Goal: Contribute content: Add original content to the website for others to see

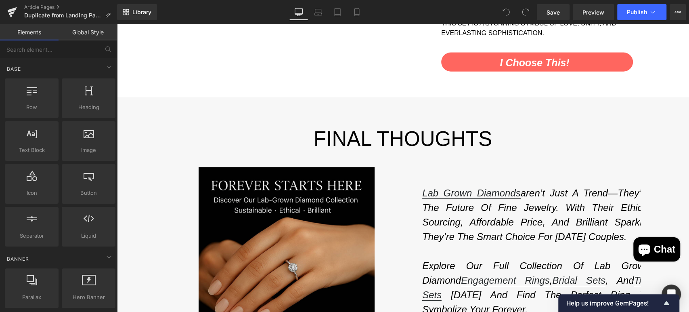
scroll to position [1735, 0]
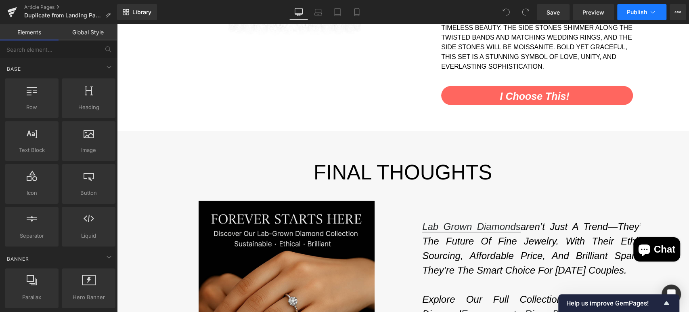
click at [624, 9] on button "Publish" at bounding box center [641, 12] width 49 height 16
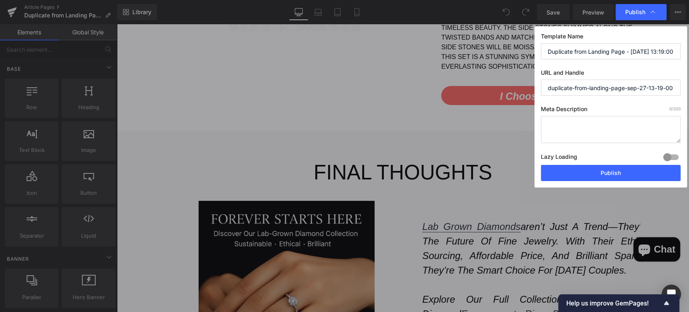
click at [585, 51] on input "Duplicate from Landing Page - Sep 27, 13:19:00" at bounding box center [611, 51] width 140 height 16
type input "Lab Grown Diamonds"
click at [562, 130] on textarea at bounding box center [611, 129] width 140 height 27
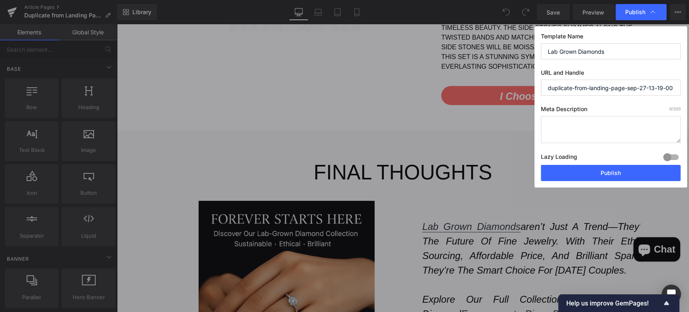
drag, startPoint x: 594, startPoint y: 128, endPoint x: 478, endPoint y: 104, distance: 118.8
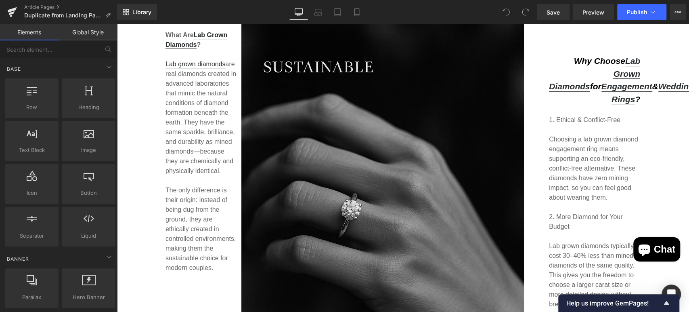
scroll to position [0, 0]
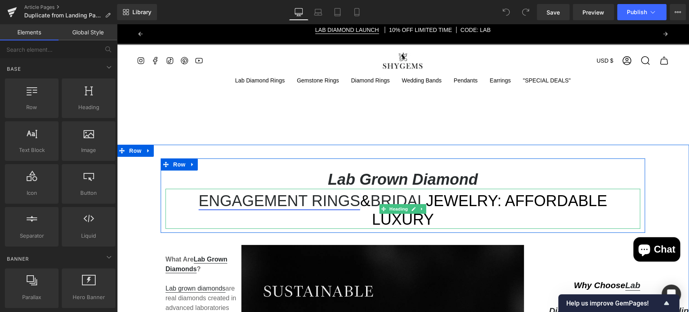
click at [283, 198] on link "Engagement Rings" at bounding box center [280, 200] width 162 height 17
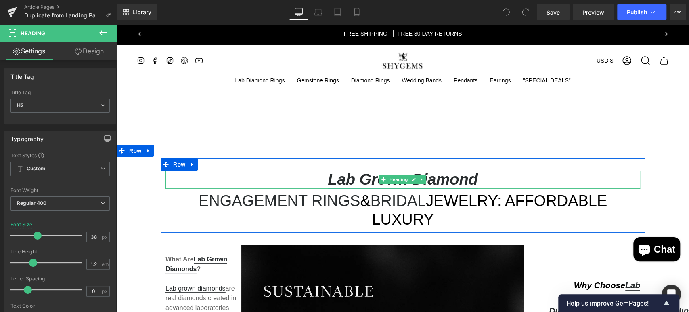
click at [329, 182] on link "Lab Grown Diamond" at bounding box center [403, 179] width 150 height 17
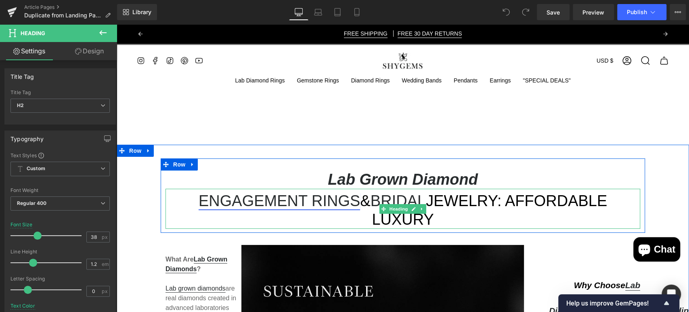
click at [199, 200] on link "Engagement Rings" at bounding box center [280, 200] width 162 height 17
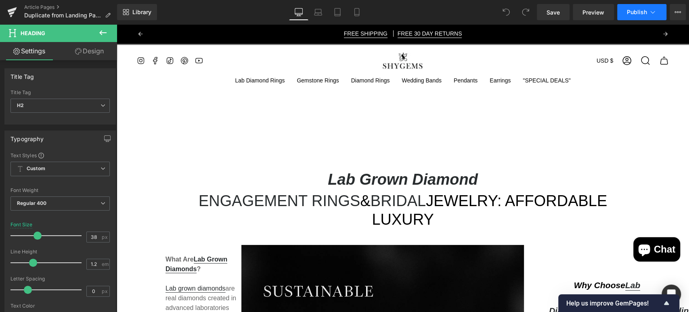
click at [632, 20] on button "Publish" at bounding box center [641, 12] width 49 height 16
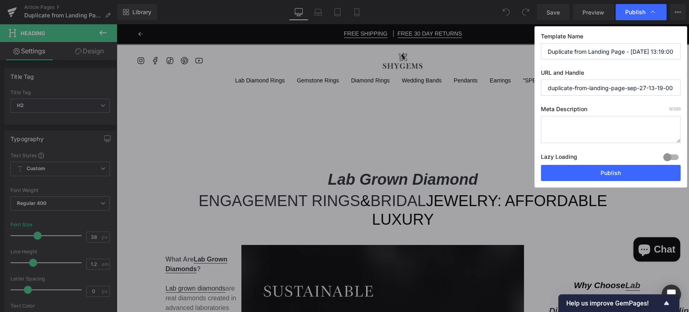
click at [578, 138] on textarea at bounding box center [611, 129] width 140 height 27
paste textarea "SHYGEMS, Moissanite, Bridal Sets, Wedding Ring Sets, Diamond, Opal, Green Moss …"
drag, startPoint x: 606, startPoint y: 124, endPoint x: 579, endPoint y: 123, distance: 27.5
click at [579, 123] on textarea "SHYGEMS, Moissanite, Bridal Sets, Wedding Ring Sets, Diamond, Opal, Green Moss …" at bounding box center [611, 129] width 140 height 27
drag, startPoint x: 637, startPoint y: 124, endPoint x: 669, endPoint y: 126, distance: 32.7
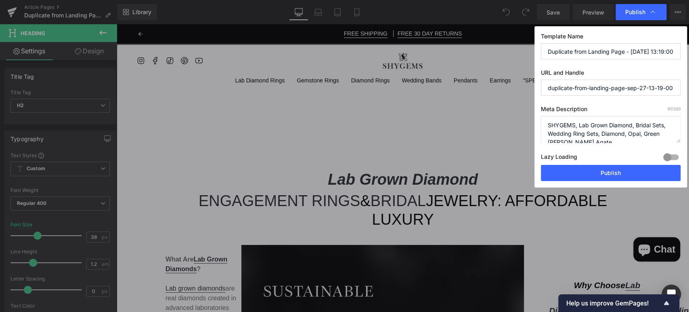
click at [637, 124] on textarea "SHYGEMS, Lab Grown Diamond, Bridal Sets, Wedding Ring Sets, Diamond, Opal, Gree…" at bounding box center [611, 129] width 140 height 27
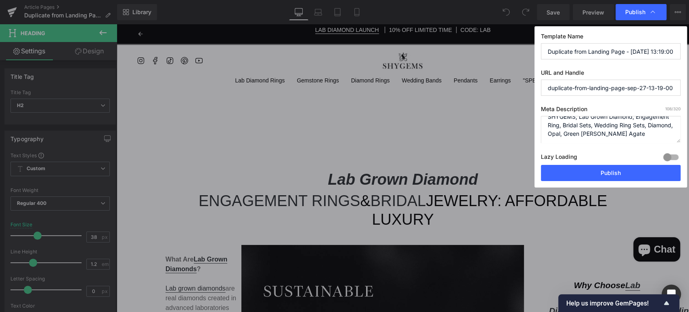
click at [589, 122] on textarea "SHYGEMS, Lab Grown Diamond, Engagement Ring, Bridal Sets, Wedding Ring Sets, Di…" at bounding box center [611, 129] width 140 height 27
click at [641, 124] on textarea "SHYGEMS, Lab Grown Diamond, Engagement Ring, Bridal Set, Wedding Ring Sets, Dia…" at bounding box center [611, 129] width 140 height 27
drag, startPoint x: 667, startPoint y: 124, endPoint x: 643, endPoint y: 123, distance: 23.4
click at [643, 123] on textarea "SHYGEMS, Lab Grown Diamond, Engagement Ring, Bridal Set, Wedding Ring Set, Diam…" at bounding box center [611, 129] width 140 height 27
click at [676, 126] on textarea "SHYGEMS, Lab Grown Diamond, Engagement Ring, Bridal Set, Wedding Ring Set, Diam…" at bounding box center [611, 129] width 140 height 27
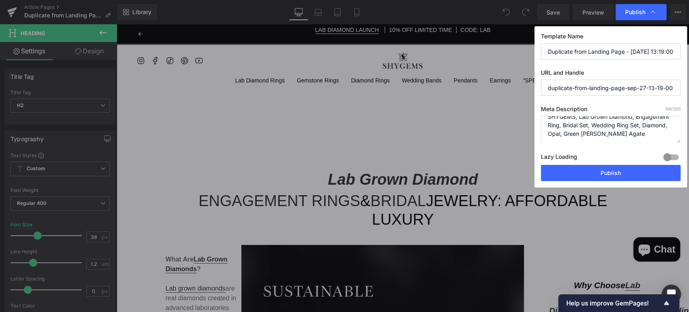
drag, startPoint x: 671, startPoint y: 125, endPoint x: 644, endPoint y: 122, distance: 27.2
click at [644, 122] on textarea "SHYGEMS, Lab Grown Diamond, Engagement Ring, Bridal Set, Wedding Ring Set, Diam…" at bounding box center [611, 129] width 140 height 27
drag, startPoint x: 594, startPoint y: 133, endPoint x: 643, endPoint y: 122, distance: 49.7
click at [643, 122] on textarea "SHYGEMS, Lab Grown Diamond, Engagement Ring, Bridal Set, Wedding Ring Set, Opal…" at bounding box center [611, 129] width 140 height 27
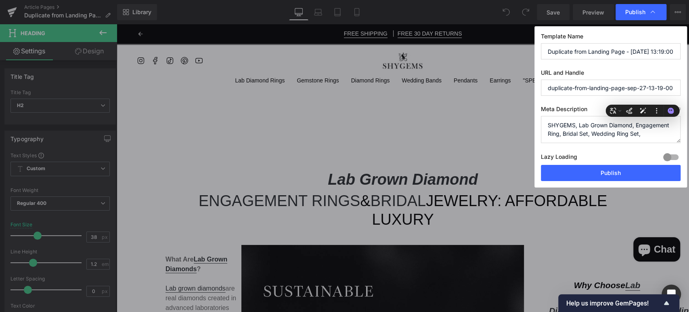
scroll to position [0, 0]
type textarea "SHYGEMS, Lab Grown Diamond, Engagement Ring, Bridal Set, Wedding Ring Set, Affo…"
click at [613, 90] on input "duplicate-from-landing-page-sep-27-13-19-00" at bounding box center [611, 88] width 140 height 16
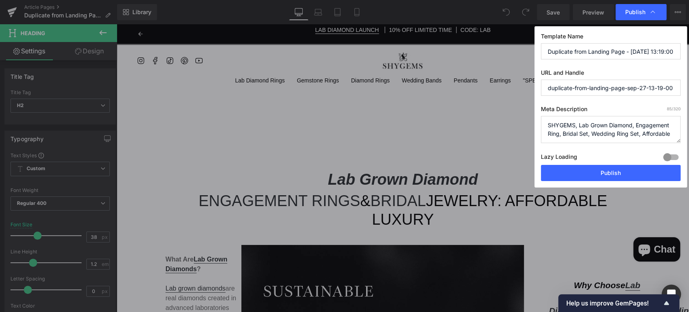
click at [634, 52] on input "Duplicate from Landing Page - Sep 27, 13:19:00" at bounding box center [611, 51] width 140 height 16
type input "Lab Grown Diamond"
click at [620, 88] on input "duplicate-from-landing-page-sep-27-13-19-00" at bounding box center [611, 88] width 140 height 16
drag, startPoint x: 570, startPoint y: 86, endPoint x: 524, endPoint y: 85, distance: 46.4
click at [524, 85] on div "Publish Template Name Lab Grown Diamond URL and Handle duplicate-from-landing-p…" at bounding box center [344, 156] width 689 height 312
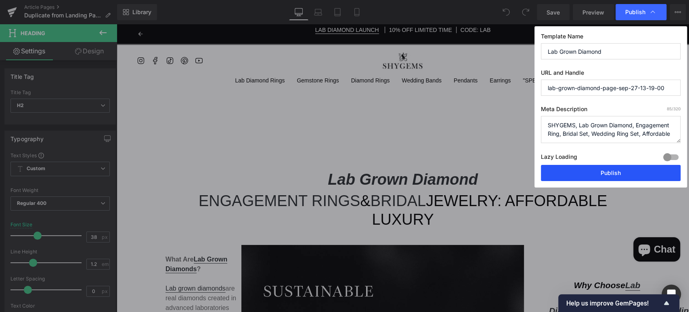
type input "lab-grown-diamond-page-sep-27-13-19-00"
drag, startPoint x: 612, startPoint y: 173, endPoint x: 495, endPoint y: 149, distance: 119.0
click at [612, 173] on button "Publish" at bounding box center [611, 173] width 140 height 16
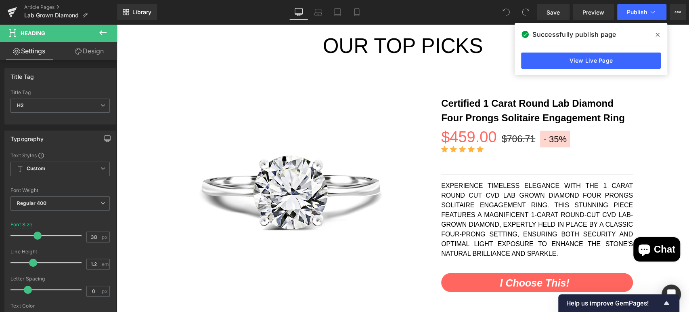
scroll to position [217, 0]
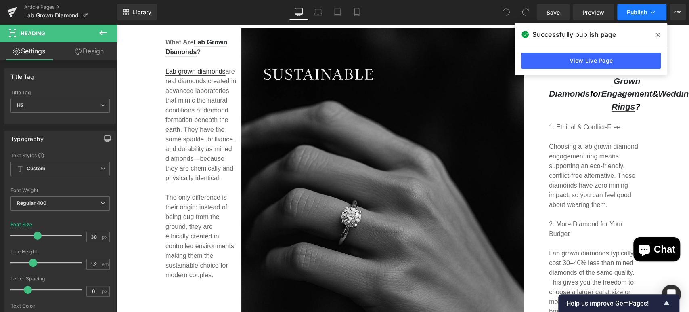
click at [648, 16] on button "Publish" at bounding box center [641, 12] width 49 height 16
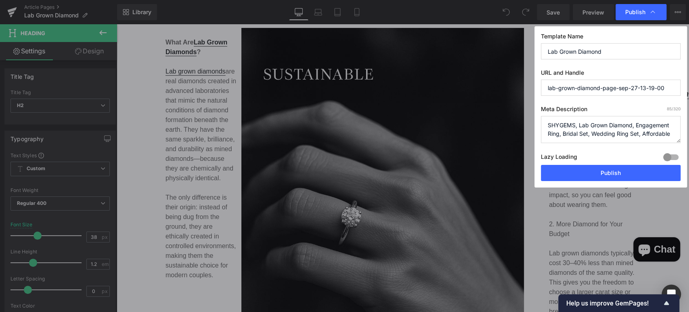
click at [642, 132] on textarea "SHYGEMS, Lab Grown Diamond, Engagement Ring, Bridal Set, Wedding Ring Set, Affo…" at bounding box center [611, 129] width 140 height 27
click at [643, 132] on textarea "SHYGEMS, Lab Grown Diamond, Engagement Ring, Bridal Set, Wedding Ring Set, Affo…" at bounding box center [611, 129] width 140 height 27
type textarea "SHYGEMS, Lab Grown Diamond, Engagement Ring, Bridal Set, Wedding Ring Set, Trio…"
click at [659, 179] on div "Template Name Lab Grown Diamond URL and Handle lab-grown-diamond-page-sep-27-13…" at bounding box center [611, 106] width 153 height 161
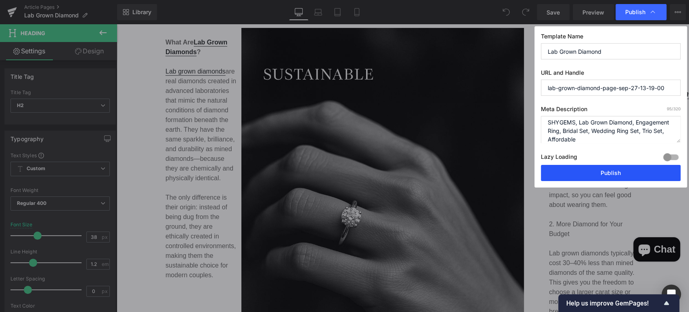
click at [659, 176] on button "Publish" at bounding box center [611, 173] width 140 height 16
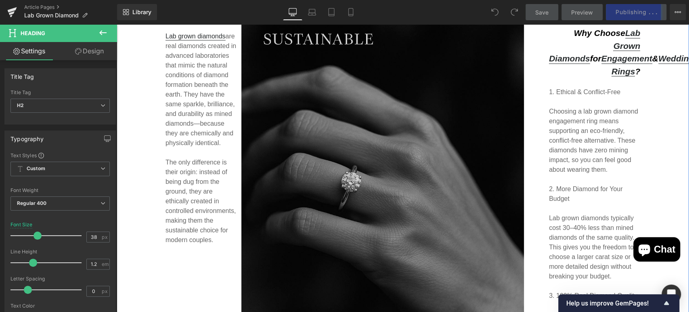
scroll to position [0, 0]
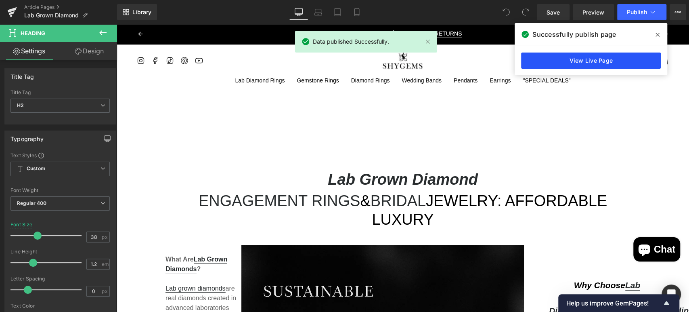
click at [622, 59] on link "View Live Page" at bounding box center [591, 60] width 140 height 16
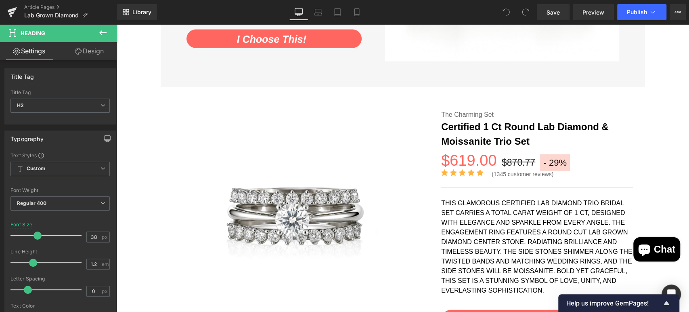
scroll to position [2015, 0]
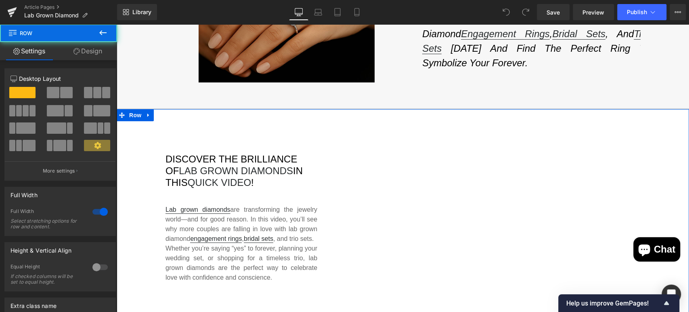
click at [134, 168] on div "Discover the brilliance of lab grown diamonds in this quick video ! Heading Lab…" at bounding box center [403, 212] width 573 height 179
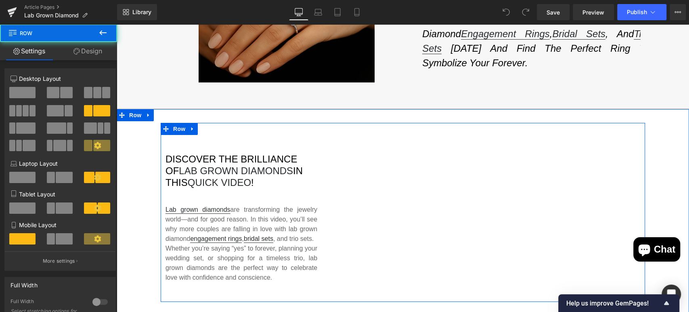
click at [305, 175] on div "Discover the brilliance of lab grown diamonds in this quick video ! Heading Lab…" at bounding box center [242, 216] width 162 height 163
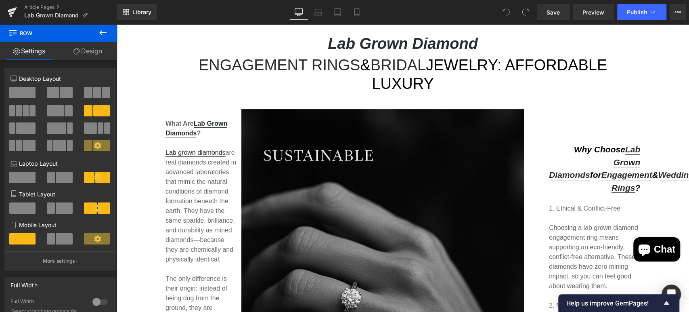
scroll to position [103, 0]
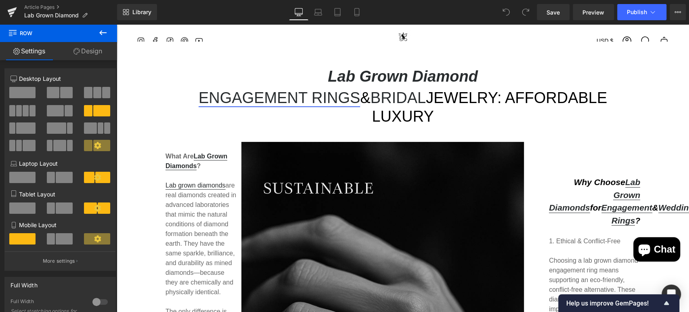
click at [282, 99] on link "Engagement Rings" at bounding box center [280, 97] width 162 height 17
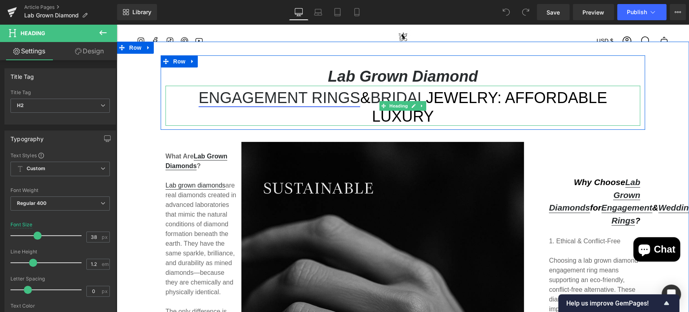
click at [199, 96] on link "Engagement Rings" at bounding box center [280, 97] width 162 height 17
click at [499, 102] on h2 "Engagement Rings & Bridal Jewelry: Affordable Luxury" at bounding box center [403, 107] width 475 height 37
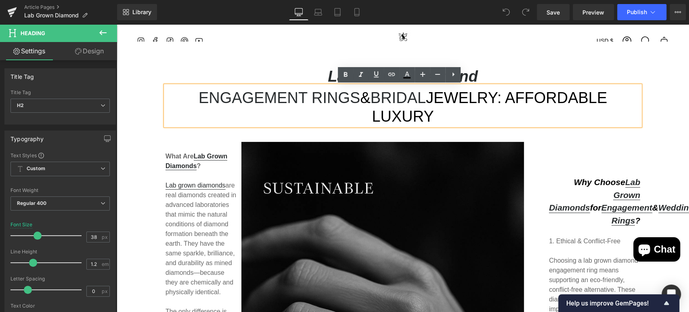
drag, startPoint x: 182, startPoint y: 98, endPoint x: 619, endPoint y: 100, distance: 436.9
click at [619, 100] on h2 "Engagement Rings & Bridal Jewelry: Affordable Luxury" at bounding box center [403, 107] width 475 height 37
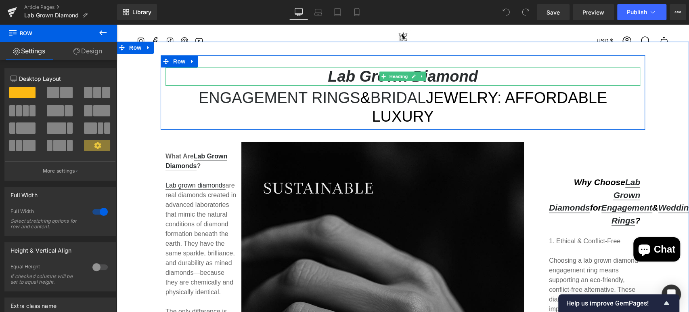
click at [470, 79] on link "Lab Grown Diamond" at bounding box center [403, 76] width 150 height 17
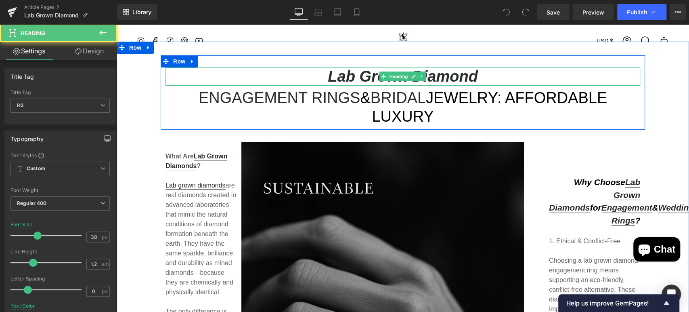
click at [476, 79] on h2 "Lab Grown Diamond" at bounding box center [403, 76] width 475 height 19
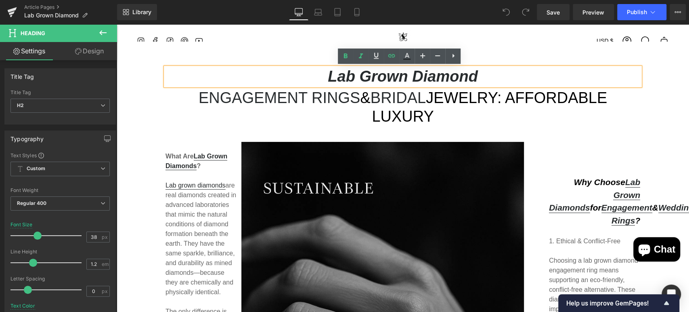
click at [486, 79] on h2 "Lab Grown Diamond" at bounding box center [403, 76] width 475 height 19
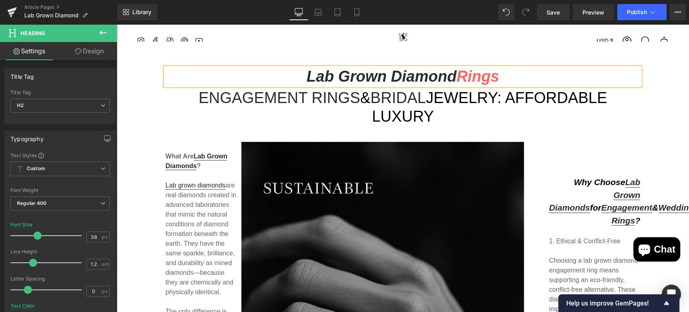
drag, startPoint x: 495, startPoint y: 81, endPoint x: 461, endPoint y: 81, distance: 33.5
click at [461, 81] on strong "Lab Grown Diamond Rings" at bounding box center [402, 76] width 193 height 17
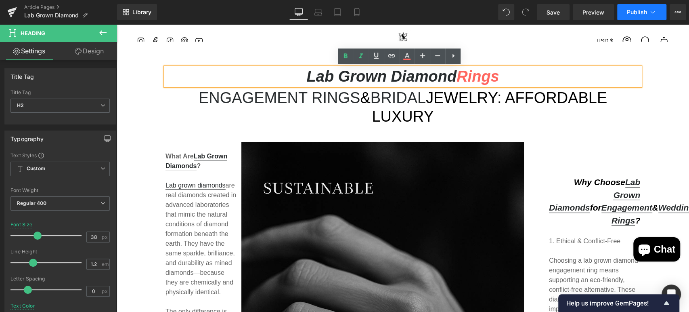
click at [636, 13] on span "Publish" at bounding box center [637, 12] width 20 height 6
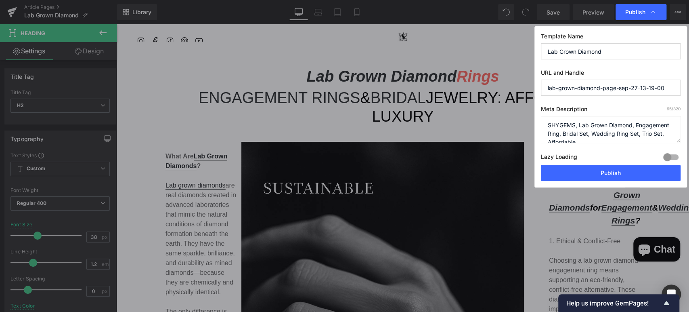
click at [636, 13] on span "Publish" at bounding box center [635, 11] width 20 height 7
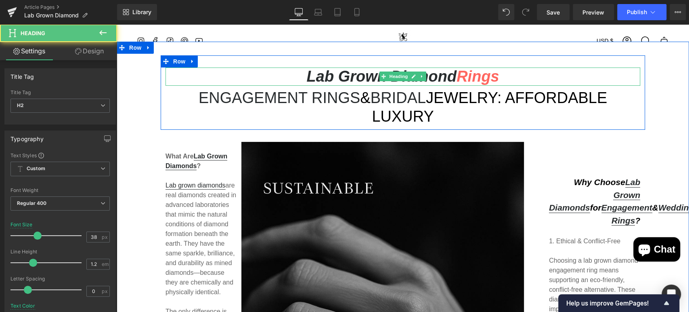
click at [483, 74] on strong "Lab Grown Diamond Rings" at bounding box center [402, 76] width 193 height 17
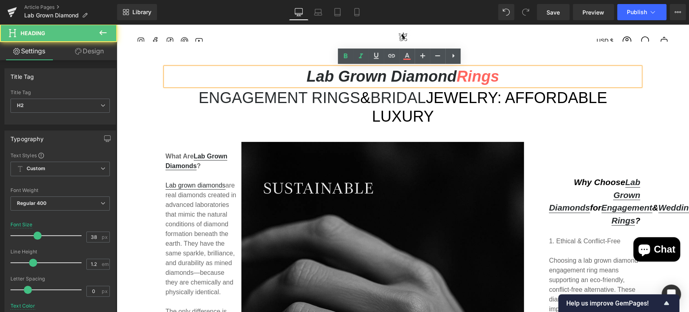
click at [521, 78] on h2 "Lab Grown Diamond Rings" at bounding box center [403, 76] width 475 height 19
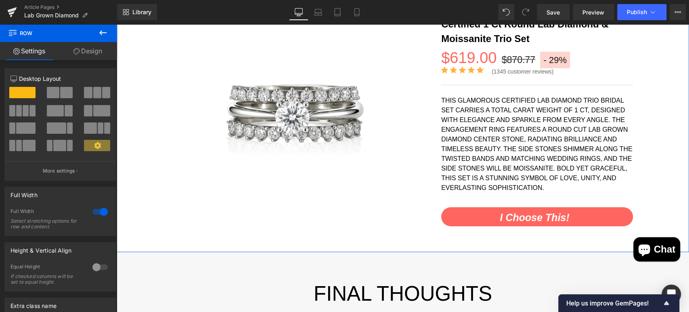
scroll to position [1866, 0]
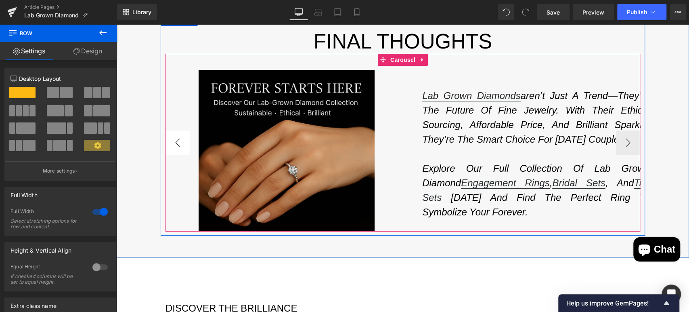
click at [171, 130] on button "‹" at bounding box center [178, 142] width 24 height 24
click at [178, 130] on button "‹" at bounding box center [178, 142] width 24 height 24
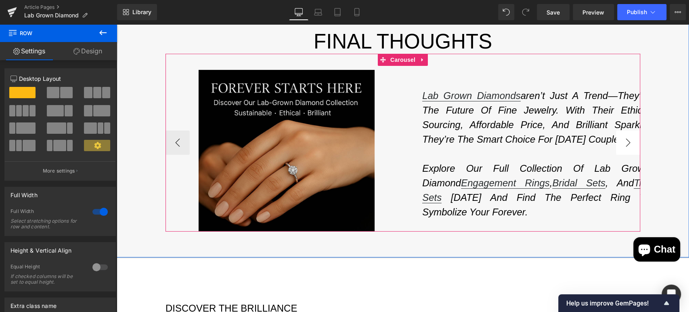
click at [627, 130] on button "›" at bounding box center [628, 142] width 24 height 24
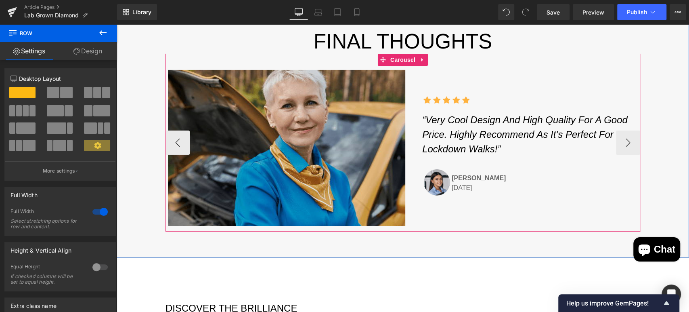
click at [339, 135] on img at bounding box center [286, 148] width 237 height 156
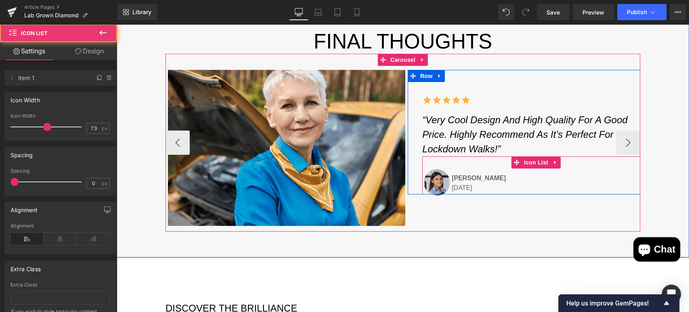
click at [525, 169] on div "Image lauren cisneros Text Block 15/09/2021 Text Block" at bounding box center [536, 181] width 228 height 25
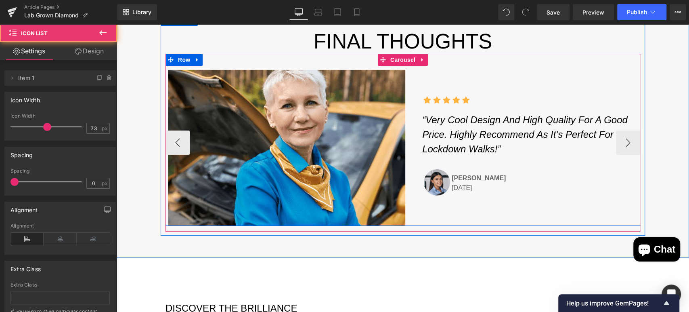
click at [522, 183] on div "Image Icon Icon Icon Icon Icon Icon List Hoz “Very cool design and high quality…" at bounding box center [408, 140] width 485 height 172
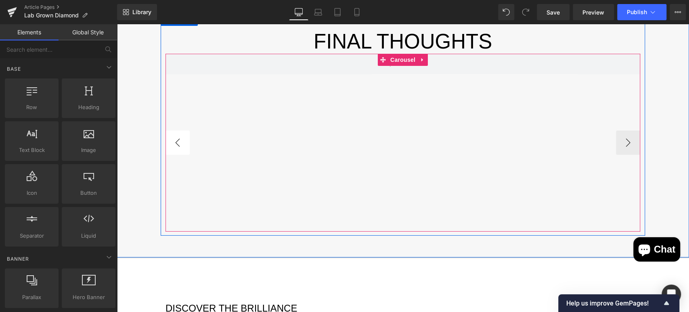
click at [173, 130] on button "‹" at bounding box center [178, 142] width 24 height 24
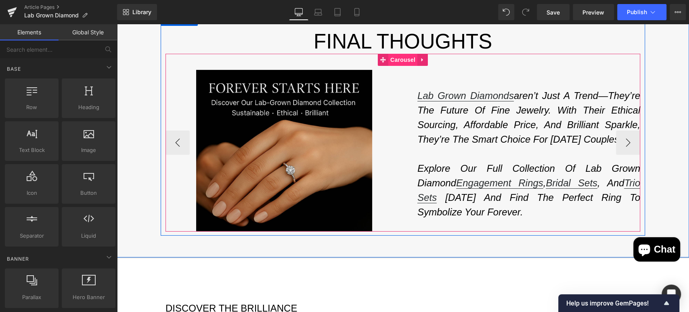
click at [409, 54] on span "Carousel" at bounding box center [402, 60] width 29 height 12
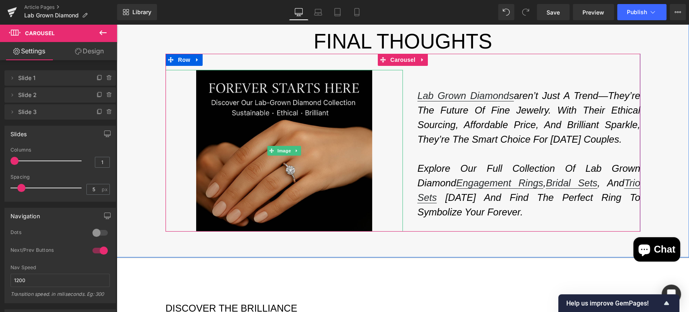
click at [379, 130] on div at bounding box center [284, 151] width 237 height 162
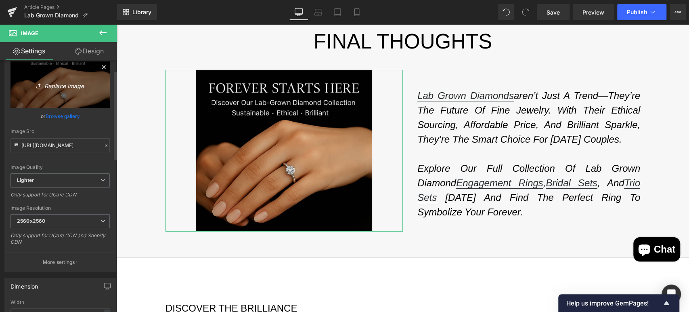
scroll to position [0, 0]
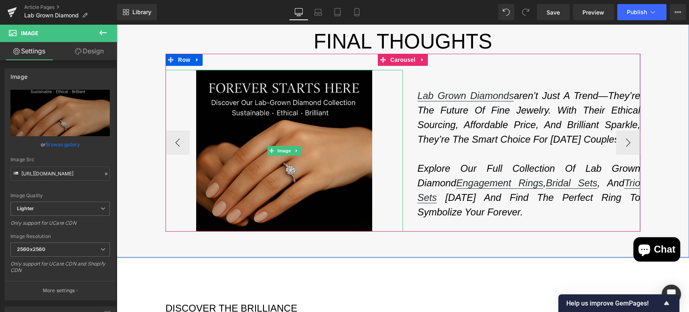
click at [384, 115] on div at bounding box center [284, 151] width 237 height 162
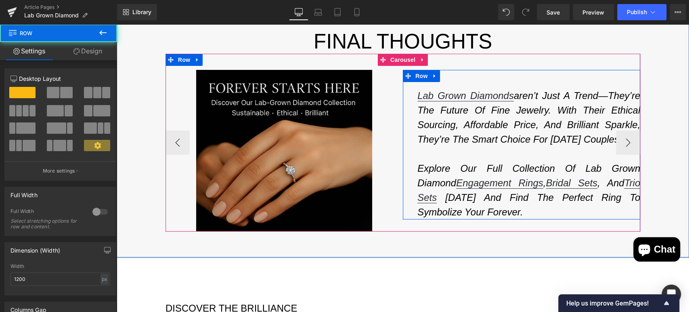
click at [444, 70] on div "Lab grown diamonds aren’t just a trend—they’re the future of fine jewelry. With…" at bounding box center [521, 144] width 237 height 149
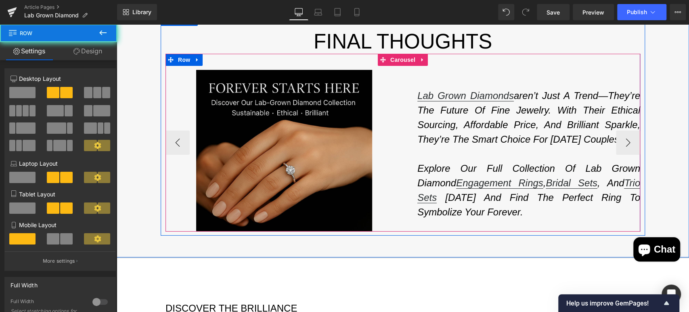
click at [453, 54] on div "Image Lab grown diamonds aren’t just a trend—they’re the future of fine jewelry…" at bounding box center [403, 143] width 475 height 178
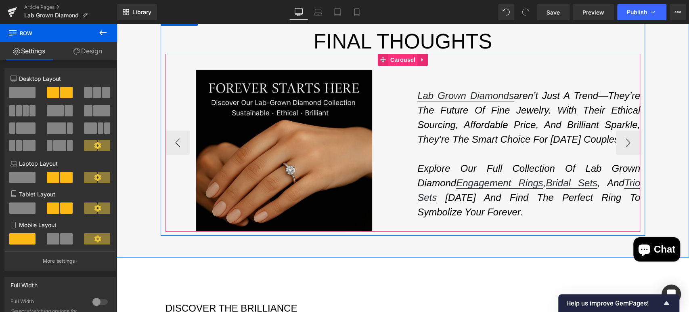
click at [405, 54] on span "Carousel" at bounding box center [402, 60] width 29 height 12
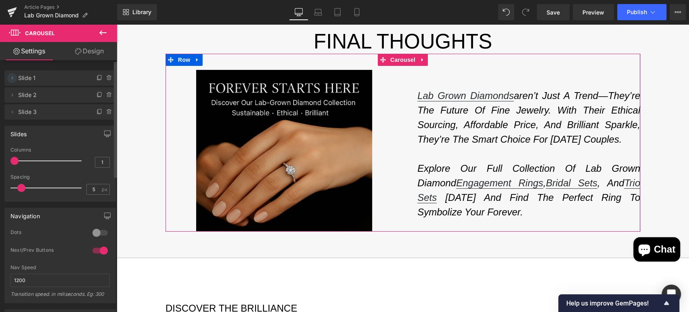
click at [13, 82] on span at bounding box center [12, 78] width 10 height 10
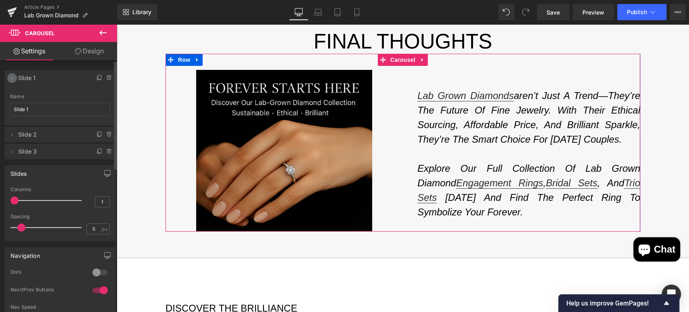
click at [13, 82] on span at bounding box center [12, 78] width 10 height 10
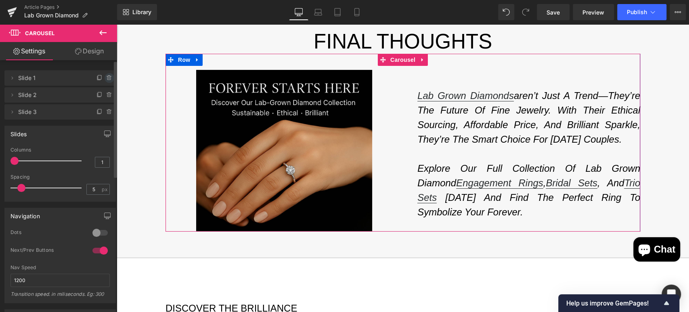
click at [106, 78] on icon at bounding box center [109, 78] width 6 height 6
click at [102, 80] on button "Delete" at bounding box center [100, 78] width 25 height 10
click at [106, 94] on icon at bounding box center [109, 95] width 6 height 6
click at [97, 97] on button "Delete" at bounding box center [100, 95] width 25 height 10
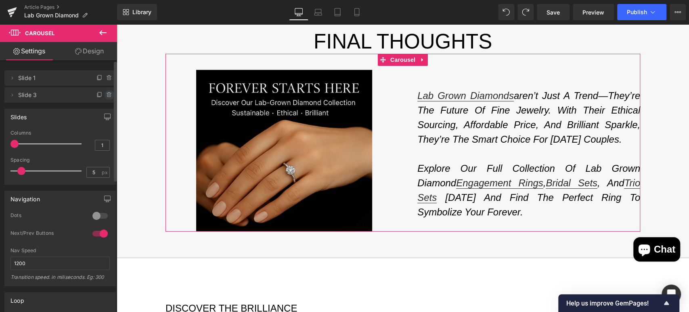
click at [107, 97] on icon at bounding box center [109, 95] width 6 height 6
click at [97, 92] on button "Delete" at bounding box center [100, 95] width 25 height 10
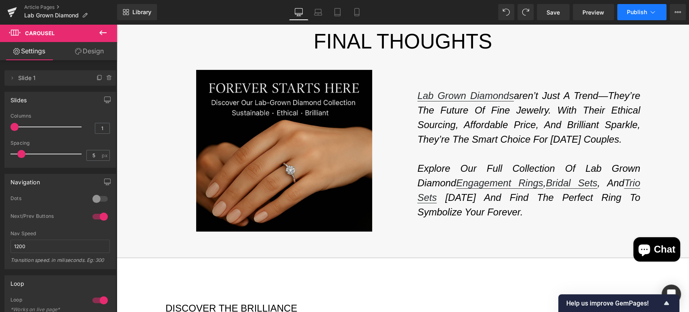
click at [655, 8] on icon at bounding box center [653, 12] width 8 height 8
click at [559, 16] on link "Save" at bounding box center [553, 12] width 33 height 16
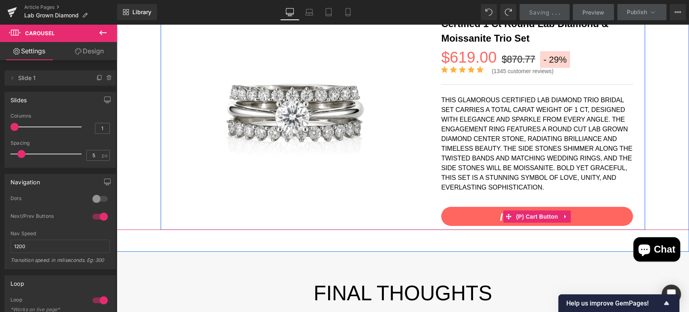
scroll to position [1866, 0]
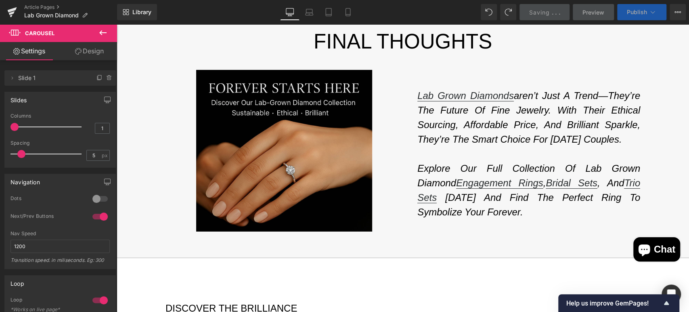
click at [642, 12] on span "Publish" at bounding box center [637, 12] width 20 height 6
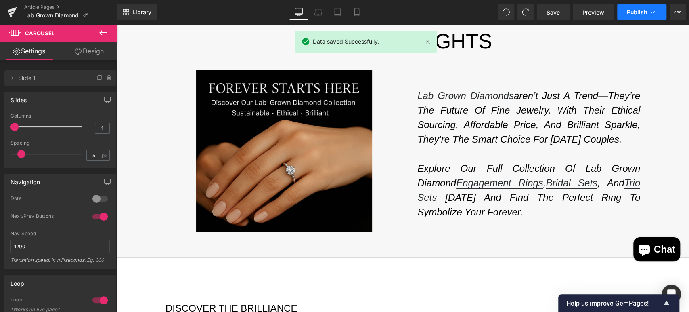
click at [632, 15] on button "Publish" at bounding box center [641, 12] width 49 height 16
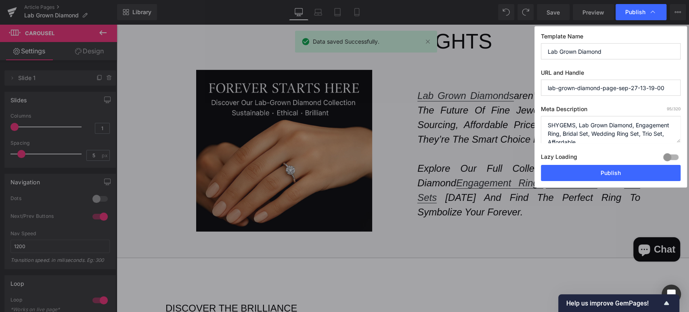
scroll to position [8, 0]
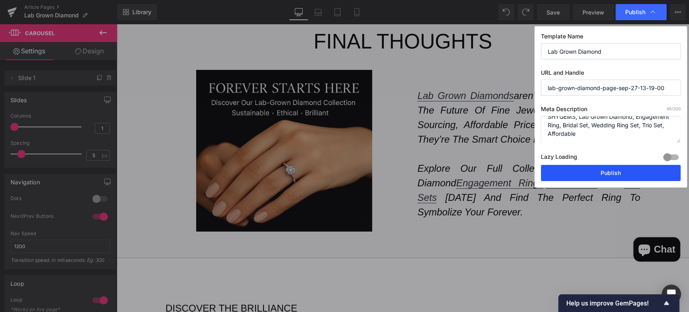
click at [625, 172] on button "Publish" at bounding box center [611, 173] width 140 height 16
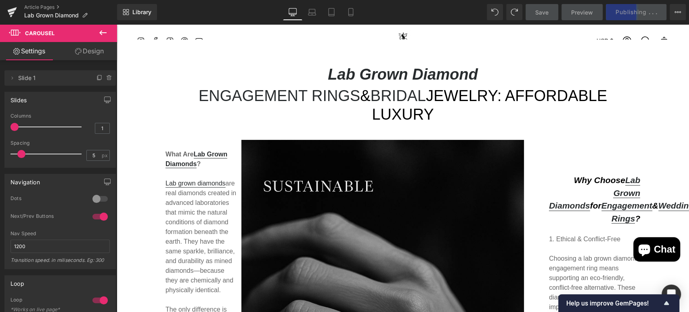
scroll to position [0, 0]
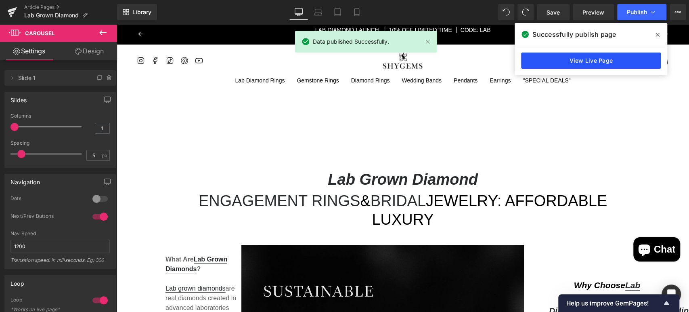
click at [611, 54] on link "View Live Page" at bounding box center [591, 60] width 140 height 16
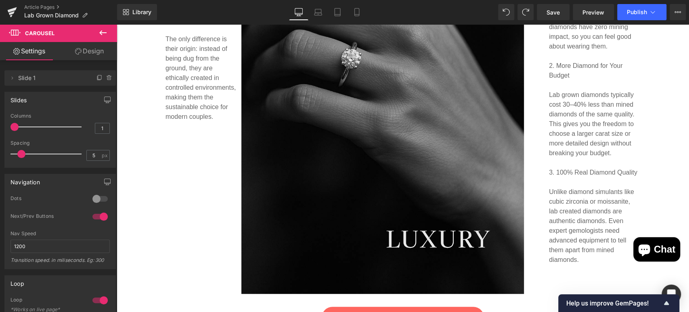
scroll to position [408, 0]
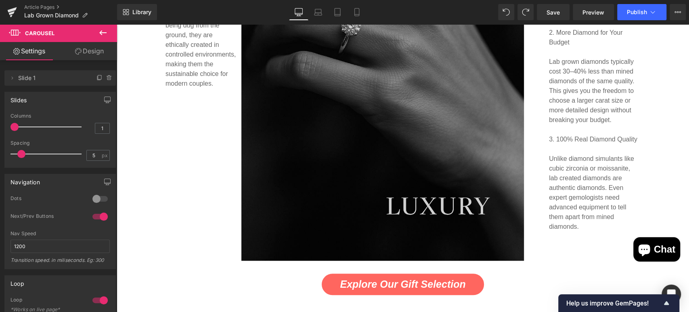
click at [485, 195] on img at bounding box center [382, 48] width 283 height 424
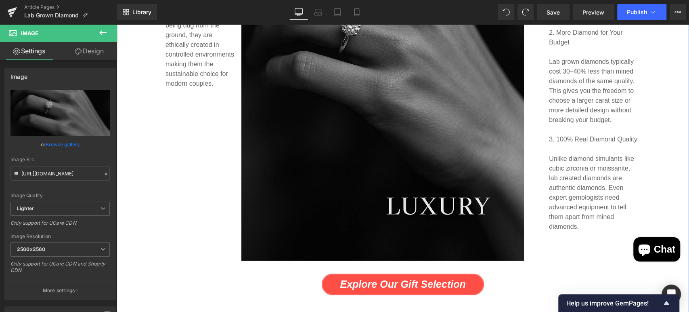
click at [438, 277] on span "Explore our gift selection" at bounding box center [403, 284] width 126 height 14
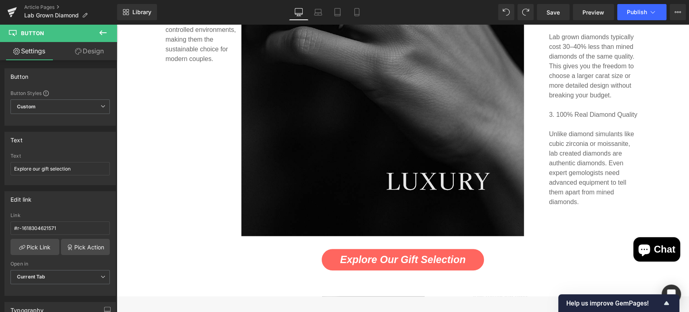
scroll to position [495, 0]
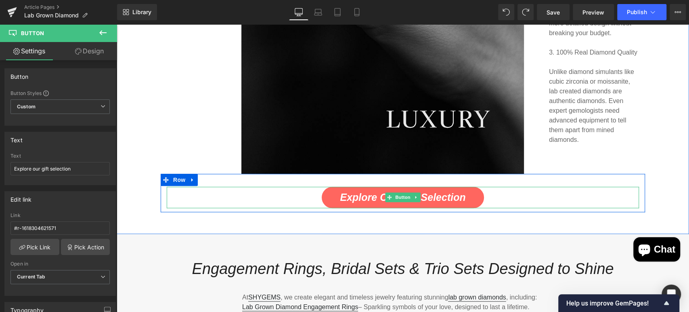
click at [557, 187] on div "Explore our gift selection" at bounding box center [403, 197] width 472 height 21
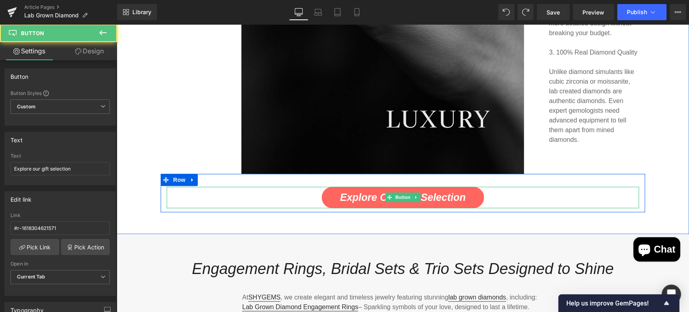
drag, startPoint x: 555, startPoint y: 177, endPoint x: 541, endPoint y: 177, distance: 13.7
click at [541, 187] on div "Explore our gift selection" at bounding box center [403, 197] width 472 height 21
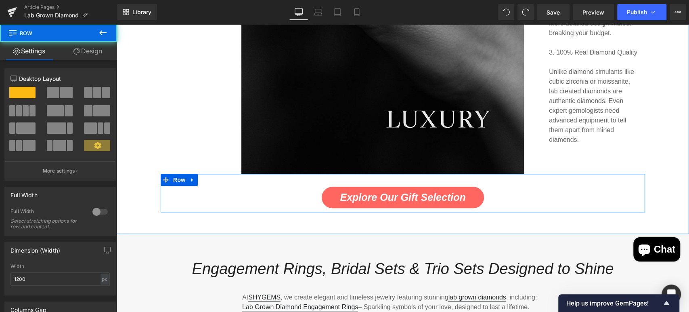
drag, startPoint x: 593, startPoint y: 161, endPoint x: 518, endPoint y: 160, distance: 74.7
click at [518, 174] on div "Explore our gift selection Button Row" at bounding box center [403, 193] width 485 height 38
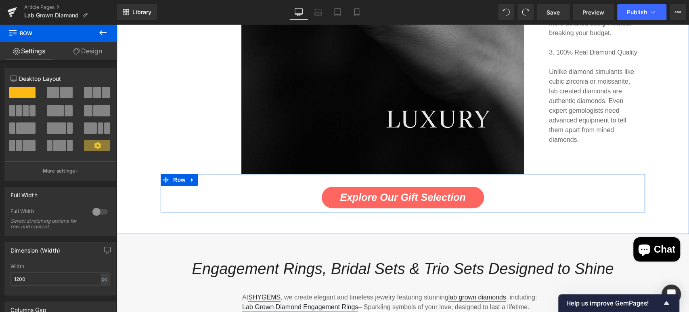
drag, startPoint x: 535, startPoint y: 160, endPoint x: 499, endPoint y: 161, distance: 35.1
click at [499, 174] on div "Explore our gift selection Button Row" at bounding box center [403, 193] width 485 height 38
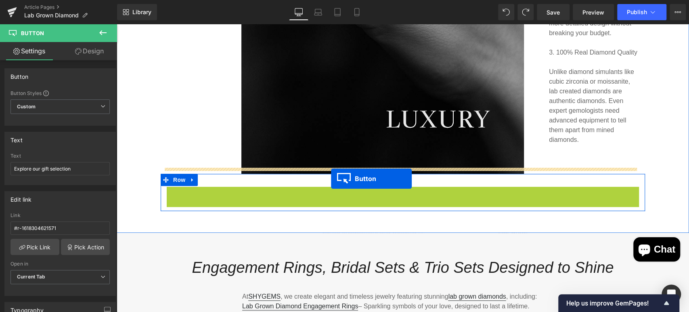
drag, startPoint x: 403, startPoint y: 179, endPoint x: 331, endPoint y: 179, distance: 71.9
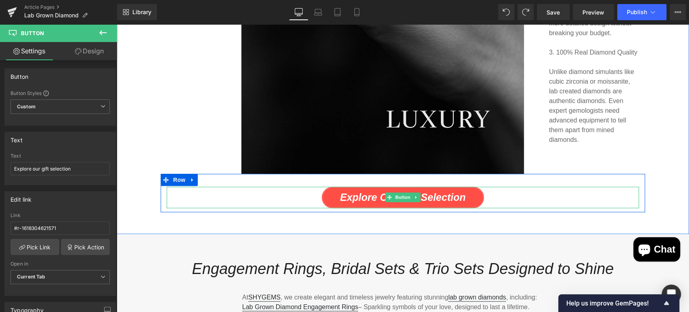
click at [429, 190] on span "Explore our gift selection" at bounding box center [403, 197] width 126 height 14
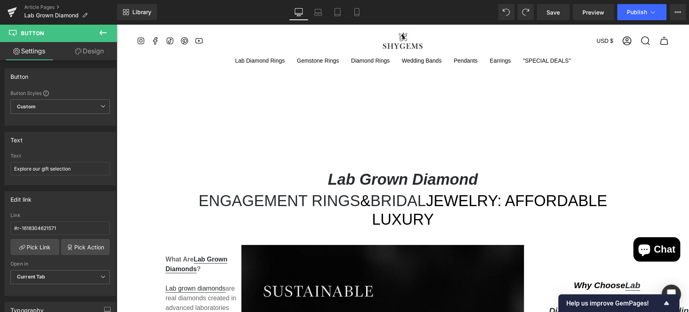
scroll to position [503, 0]
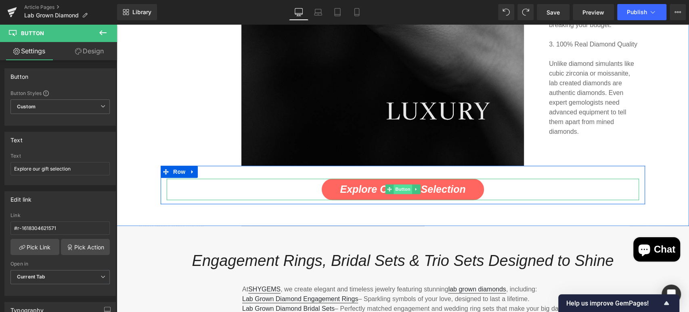
click at [400, 184] on span "Button" at bounding box center [403, 189] width 19 height 10
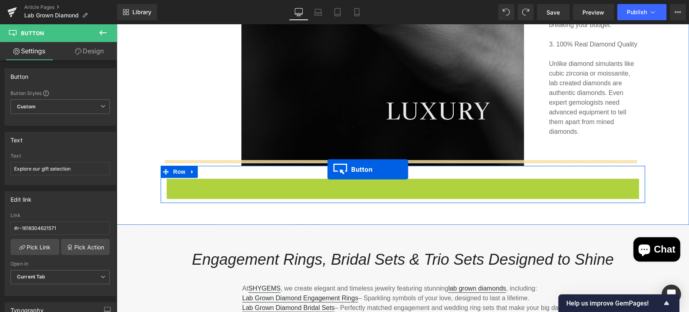
drag, startPoint x: 398, startPoint y: 166, endPoint x: 327, endPoint y: 169, distance: 70.3
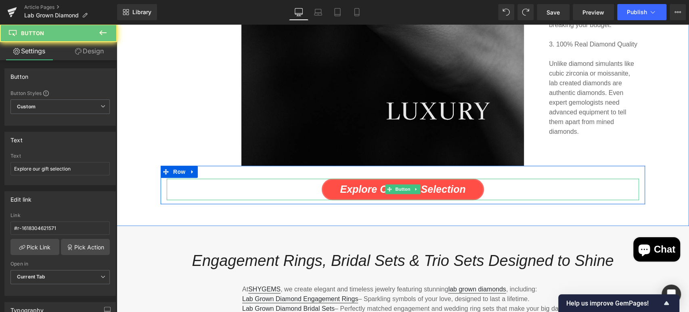
click at [349, 182] on span "Explore our gift selection" at bounding box center [403, 189] width 126 height 14
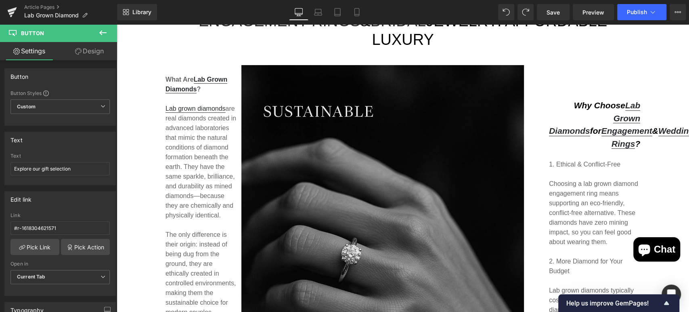
scroll to position [431, 0]
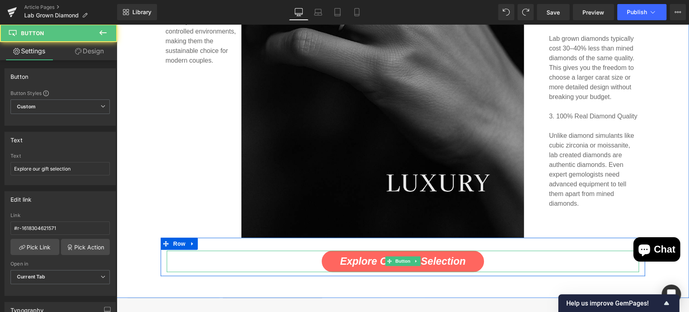
click at [529, 250] on div "Explore our gift selection" at bounding box center [403, 260] width 472 height 21
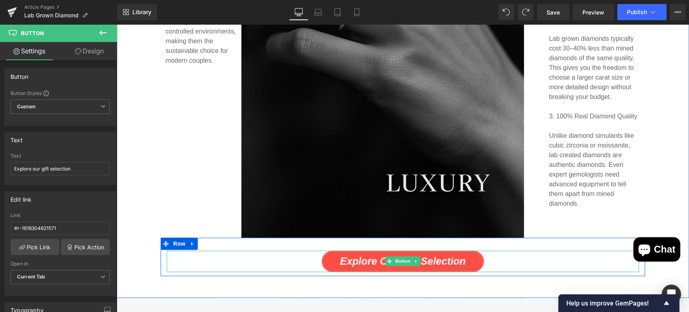
drag, startPoint x: 500, startPoint y: 244, endPoint x: 444, endPoint y: 243, distance: 56.1
click at [444, 250] on div "Explore our gift selection" at bounding box center [403, 260] width 472 height 21
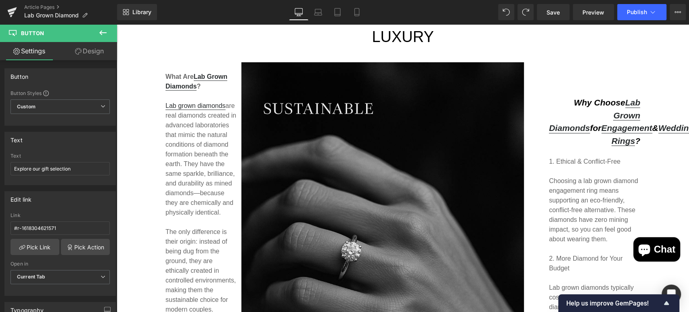
scroll to position [142, 0]
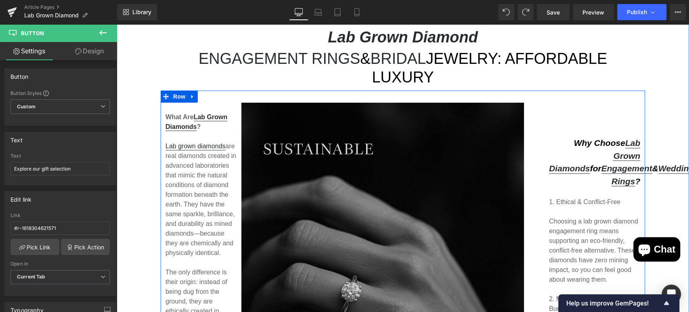
click at [516, 153] on img at bounding box center [382, 315] width 283 height 424
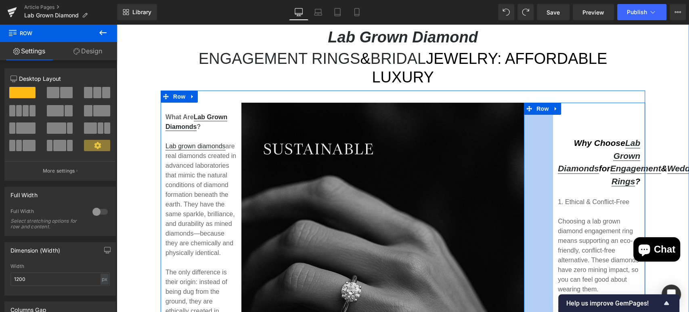
drag, startPoint x: 520, startPoint y: 151, endPoint x: 529, endPoint y: 151, distance: 8.9
click at [529, 151] on div "72px" at bounding box center [538, 315] width 29 height 424
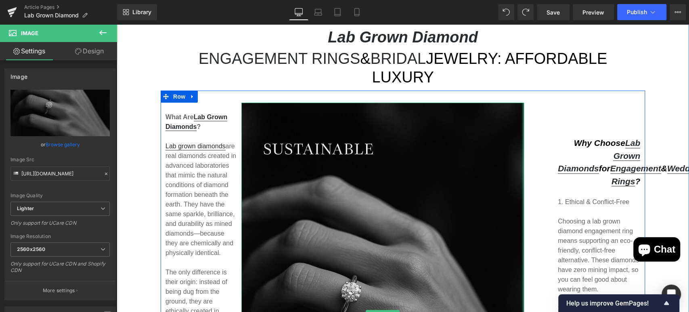
drag, startPoint x: 519, startPoint y: 154, endPoint x: 529, endPoint y: 157, distance: 10.2
click at [529, 157] on div "What Are Lab Grown Diamonds ? Lab grown diamonds are real diamonds created in a…" at bounding box center [403, 308] width 485 height 436
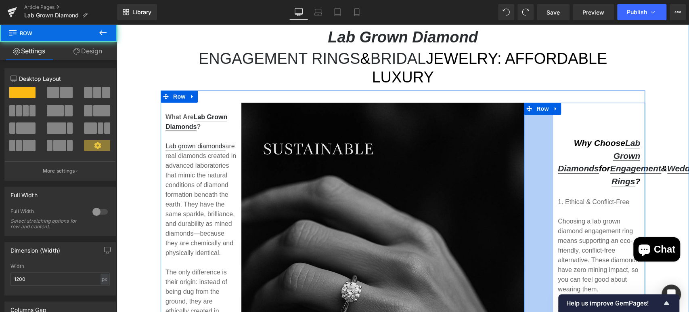
click at [541, 174] on div "72px" at bounding box center [538, 315] width 29 height 424
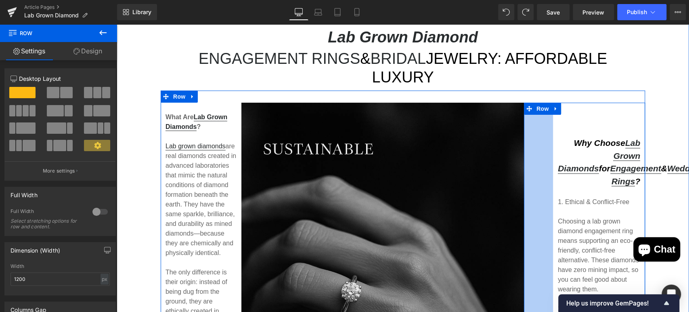
click at [541, 174] on div "72px" at bounding box center [538, 315] width 29 height 424
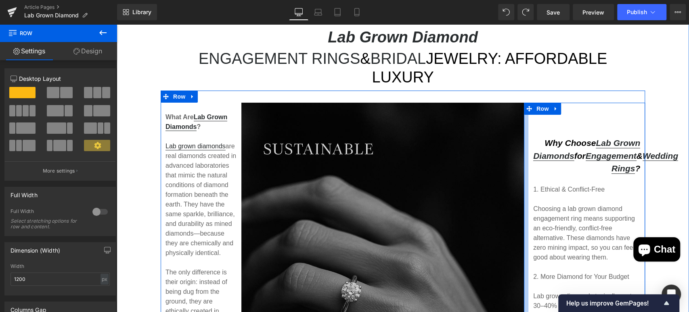
drag, startPoint x: 545, startPoint y: 169, endPoint x: 520, endPoint y: 169, distance: 24.6
click at [520, 169] on div "What Are Lab Grown Diamonds ? Lab grown diamonds are real diamonds created in a…" at bounding box center [403, 308] width 485 height 436
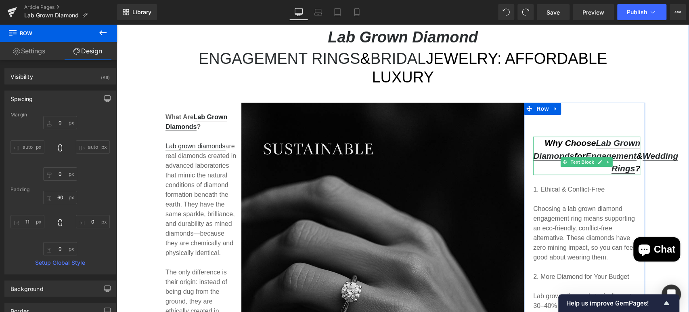
click at [550, 137] on p "Why Choose Lab Grown Diamonds for Engagement & Wedding Rings ?" at bounding box center [586, 155] width 107 height 38
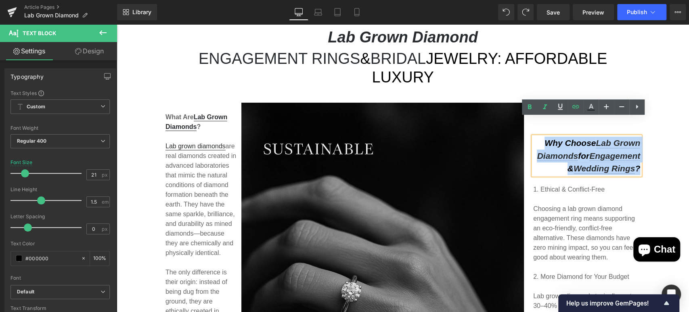
drag, startPoint x: 543, startPoint y: 123, endPoint x: 638, endPoint y: 167, distance: 104.6
click at [638, 167] on div "Why Choose Lab Grown Diamonds for Engagement & Wedding Rings ?" at bounding box center [586, 155] width 107 height 38
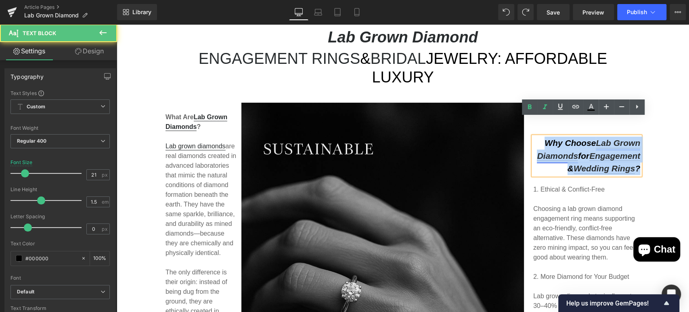
click at [610, 138] on link "Lab Grown Diamonds" at bounding box center [588, 150] width 103 height 24
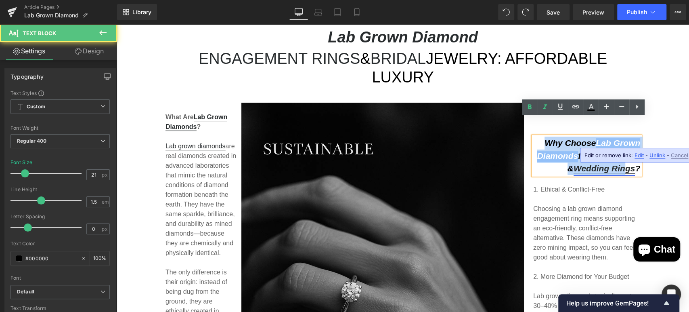
drag, startPoint x: 541, startPoint y: 126, endPoint x: 622, endPoint y: 163, distance: 89.6
click at [622, 163] on p "Why Choose Lab Grown Diamonds for Engagement & Wedding Rings ?" at bounding box center [586, 155] width 107 height 38
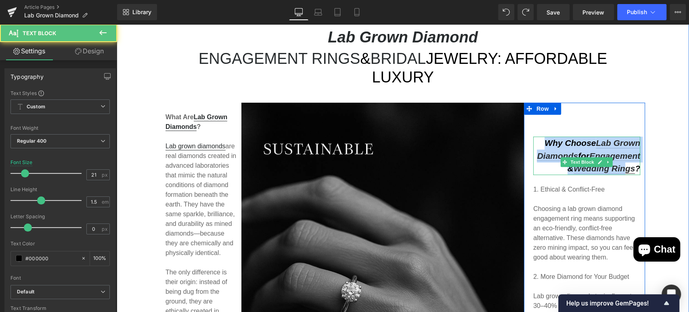
click at [600, 154] on icon "Why Choose Lab Grown Diamonds for Engagement & Wedding Rings ?" at bounding box center [588, 156] width 103 height 37
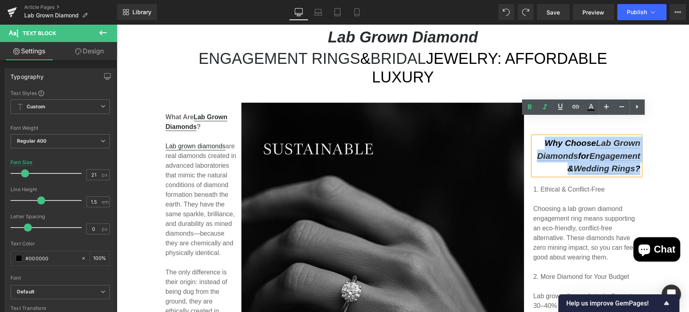
drag, startPoint x: 541, startPoint y: 126, endPoint x: 638, endPoint y: 168, distance: 105.6
click at [638, 168] on div "Why Choose Lab Grown Diamonds for Engagement & Wedding Rings ?" at bounding box center [586, 155] width 107 height 38
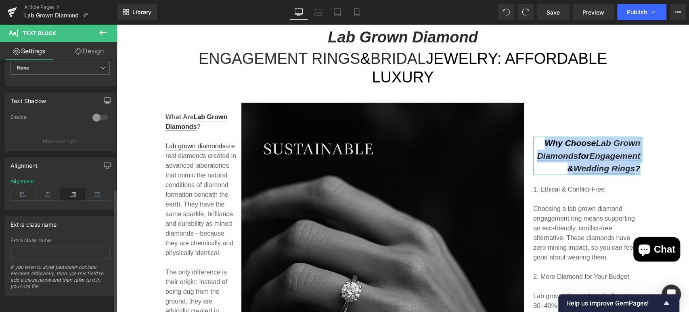
scroll to position [0, 0]
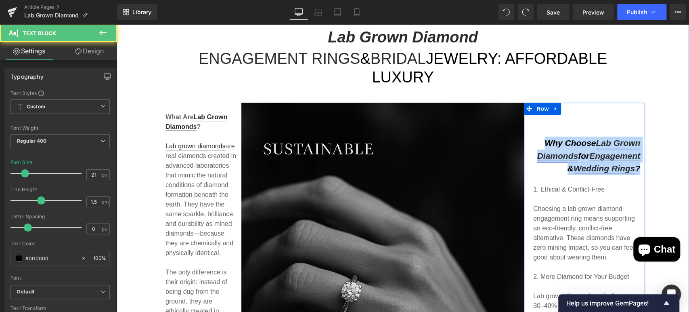
click at [598, 138] on link "Lab Grown Diamonds" at bounding box center [588, 150] width 103 height 24
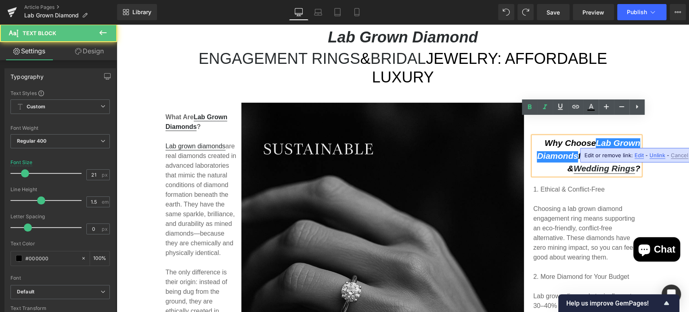
click at [556, 136] on p "Why Choose Lab Grown Diamonds for Engagement & Wedding Rings ?" at bounding box center [586, 155] width 107 height 38
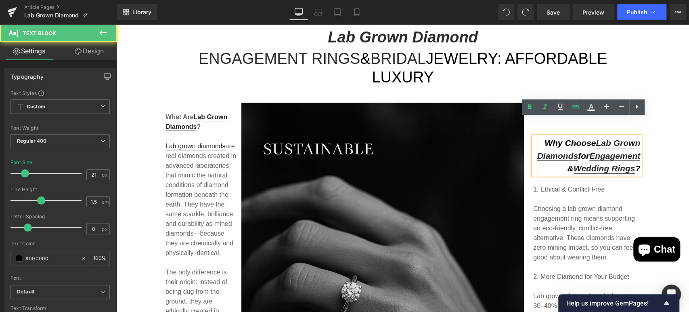
click at [556, 136] on p "Why Choose Lab Grown Diamonds for Engagement & Wedding Rings ?" at bounding box center [586, 155] width 107 height 38
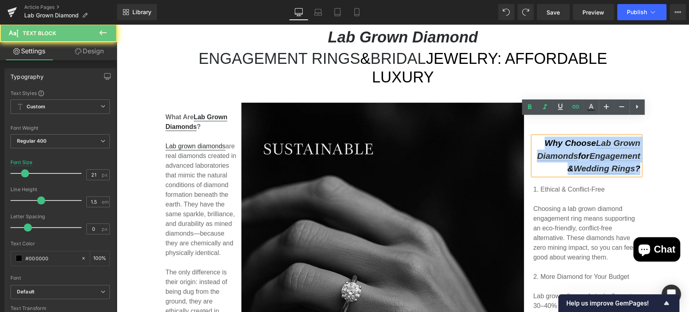
click at [556, 136] on p "Why Choose Lab Grown Diamonds for Engagement & Wedding Rings ?" at bounding box center [586, 155] width 107 height 38
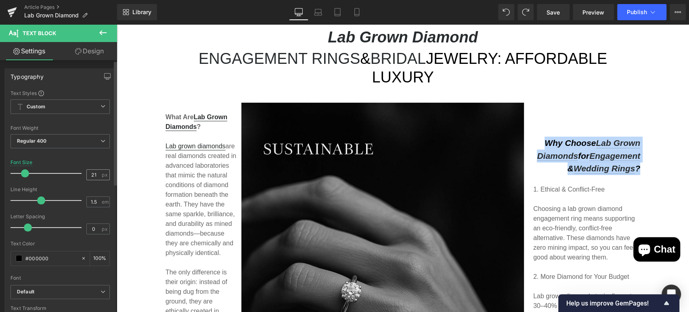
scroll to position [217, 0]
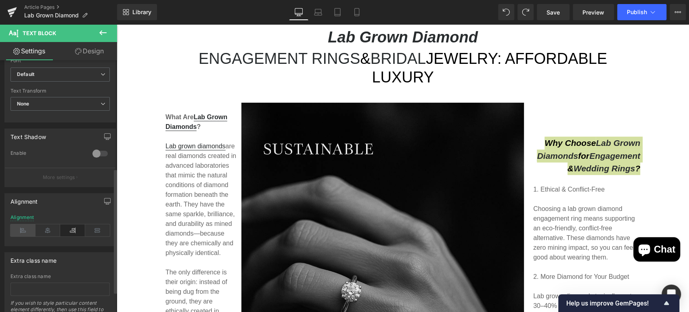
click at [23, 229] on icon at bounding box center [22, 230] width 25 height 12
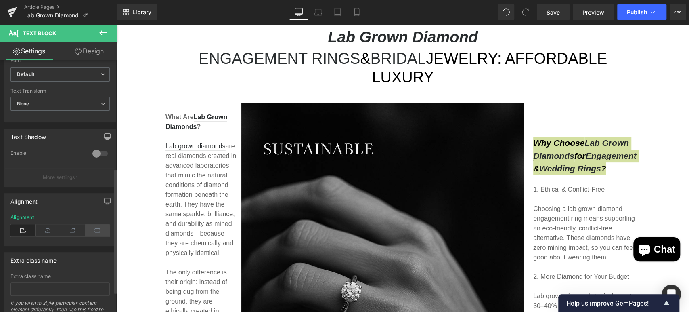
click at [87, 229] on icon at bounding box center [97, 230] width 25 height 12
click at [74, 228] on icon at bounding box center [72, 230] width 25 height 12
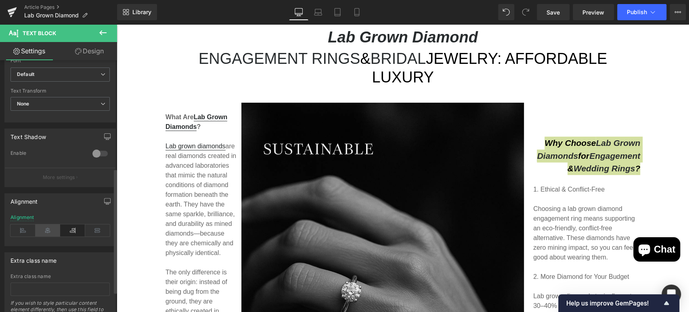
click at [52, 229] on icon at bounding box center [48, 230] width 25 height 12
click at [29, 229] on icon at bounding box center [22, 230] width 25 height 12
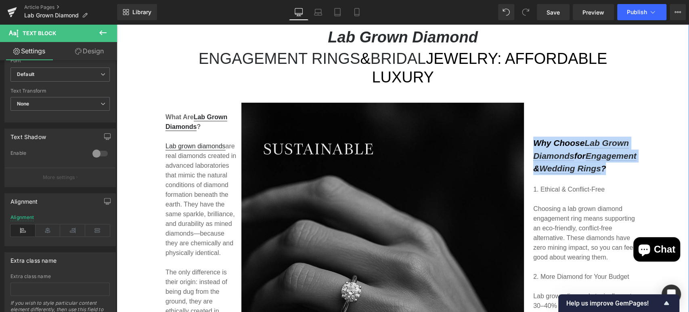
click at [672, 157] on div "Lab Grown Diamond Heading Engagement Rings & Bridal Jewelry: Affordable Luxury …" at bounding box center [403, 290] width 573 height 549
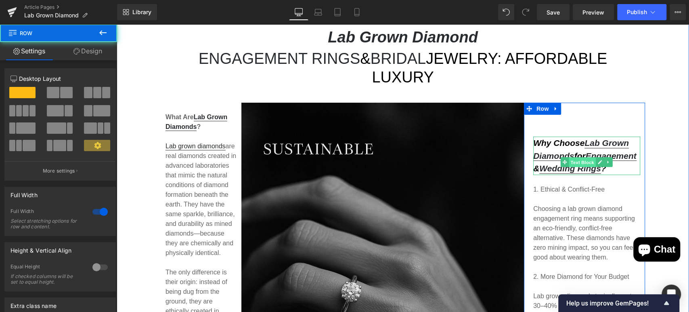
click at [569, 157] on span "Text Block" at bounding box center [582, 162] width 27 height 10
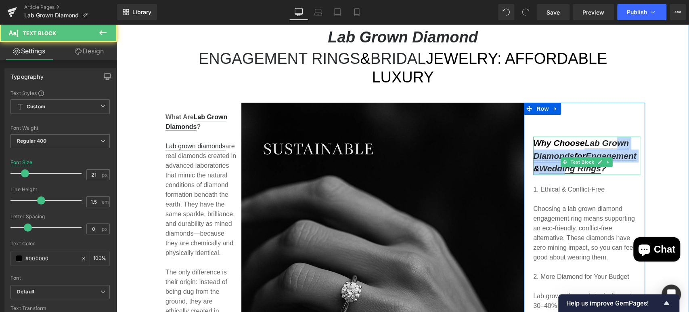
drag, startPoint x: 618, startPoint y: 145, endPoint x: 616, endPoint y: 125, distance: 19.9
click at [616, 138] on icon "Why Choose Lab Grown Diamonds for Engagement & Wedding Rings ?" at bounding box center [584, 156] width 103 height 37
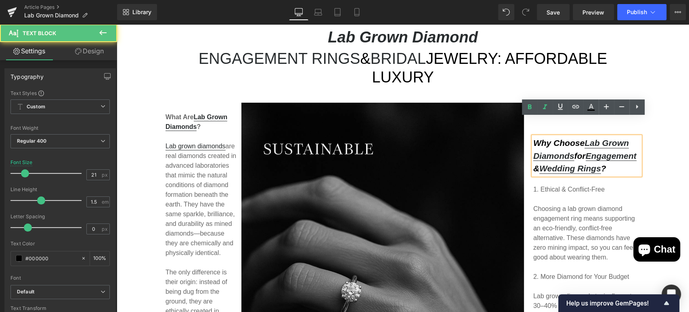
drag, startPoint x: 600, startPoint y: 122, endPoint x: 601, endPoint y: 141, distance: 19.0
click at [599, 127] on div "Why Choose Lab Grown Diamonds for Engagement & Wedding Rings ? Text Block 1. Et…" at bounding box center [587, 282] width 117 height 310
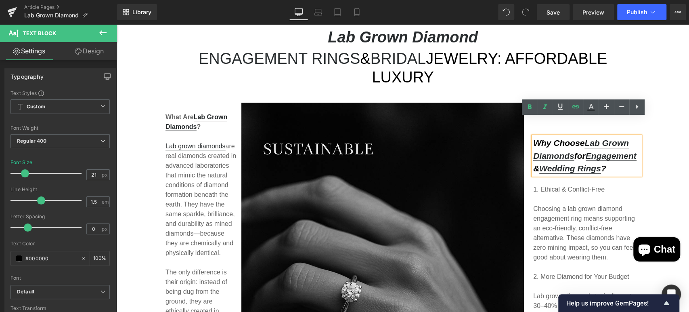
click at [611, 165] on p "Why Choose Lab Grown Diamonds for Engagement & Wedding Rings ?" at bounding box center [586, 155] width 107 height 38
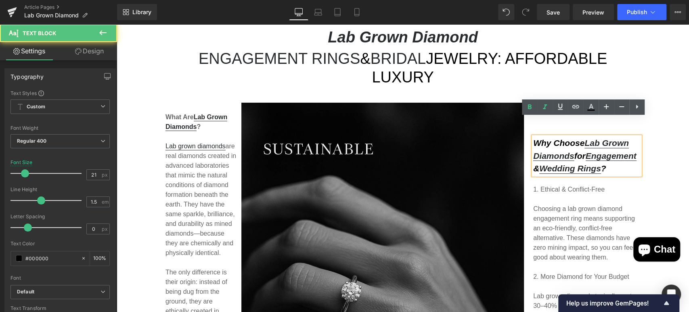
click at [633, 170] on div "Why Choose Lab Grown Diamonds for Engagement & Wedding Rings ?" at bounding box center [586, 155] width 107 height 38
click at [647, 170] on div "Lab Grown Diamond Heading Engagement Rings & Bridal Jewelry: Affordable Luxury …" at bounding box center [403, 290] width 573 height 549
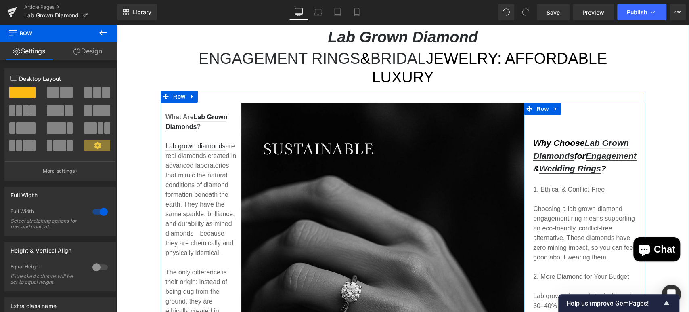
scroll to position [394, 0]
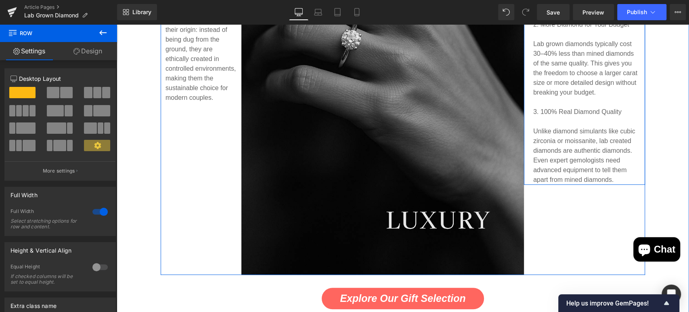
click at [602, 175] on p "Unlike diamond simulants like cubic zirconia or moissanite, lab created diamond…" at bounding box center [586, 155] width 107 height 58
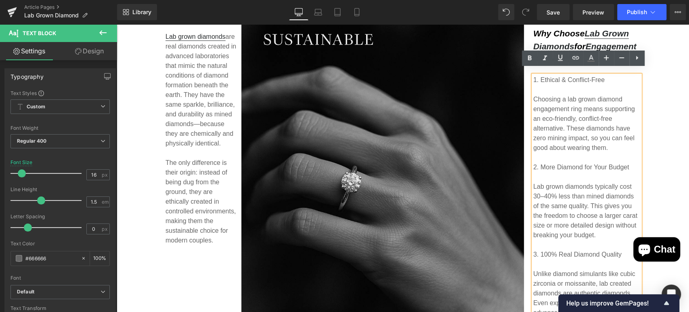
scroll to position [0, 0]
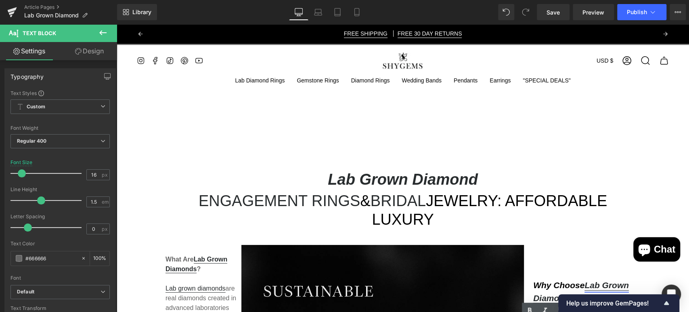
click at [555, 280] on link "Lab Grown Diamonds" at bounding box center [581, 292] width 96 height 24
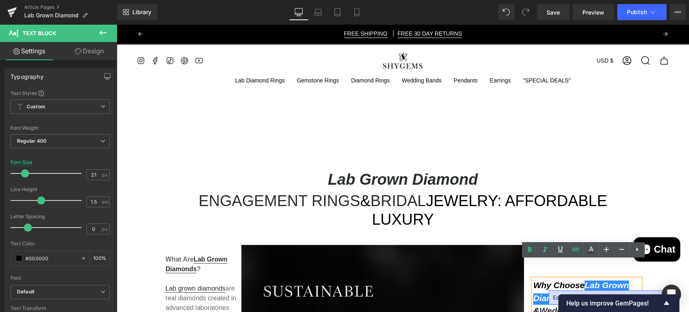
drag, startPoint x: 565, startPoint y: 264, endPoint x: 572, endPoint y: 263, distance: 6.9
click at [565, 280] on icon "Why Choose Lab Grown Diamonds for Engagement & Wedding Rings ?" at bounding box center [584, 298] width 103 height 37
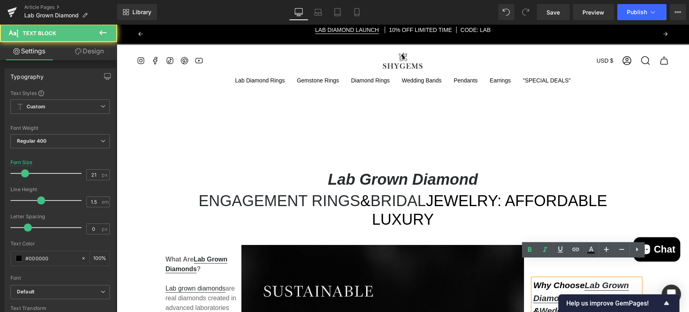
click at [625, 279] on p "Why Choose Lab Grown Diamonds for Engagement & Wedding Rings ?" at bounding box center [586, 298] width 107 height 38
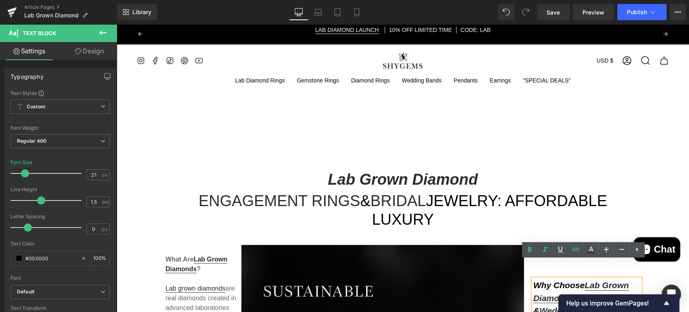
click at [117, 24] on div at bounding box center [117, 24] width 0 height 0
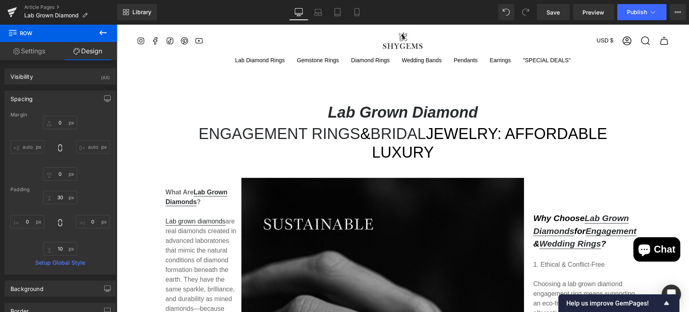
scroll to position [100, 0]
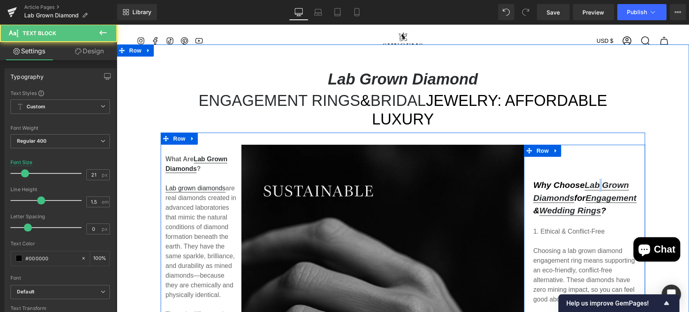
drag, startPoint x: 598, startPoint y: 166, endPoint x: 595, endPoint y: 134, distance: 32.0
click at [595, 145] on div "Why Choose Lab Grown Diamonds for Engagement & Wedding Rings ? Text Block 1. Et…" at bounding box center [584, 312] width 121 height 334
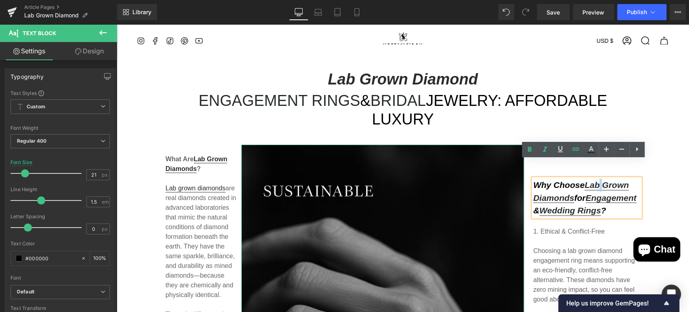
click at [225, 154] on p "What Are Lab Grown Diamonds ?" at bounding box center [201, 163] width 71 height 19
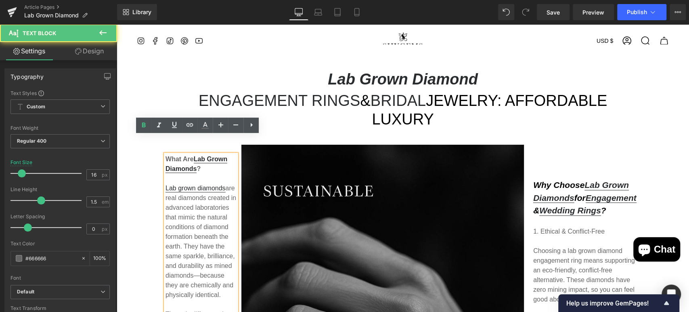
click at [166, 155] on strong "What Are Lab Grown Diamonds ?" at bounding box center [197, 164] width 62 height 19
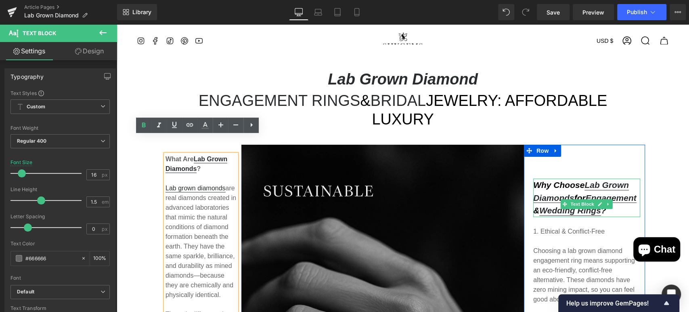
click at [583, 204] on p "Why Choose Lab Grown Diamonds for Engagement & Wedding Rings ?" at bounding box center [586, 197] width 107 height 38
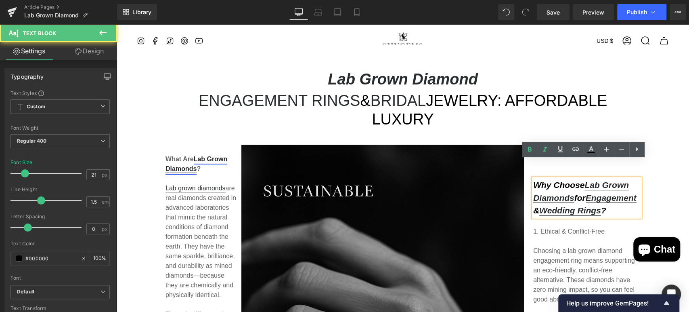
click at [189, 155] on link "Lab Grown Diamonds" at bounding box center [197, 164] width 62 height 19
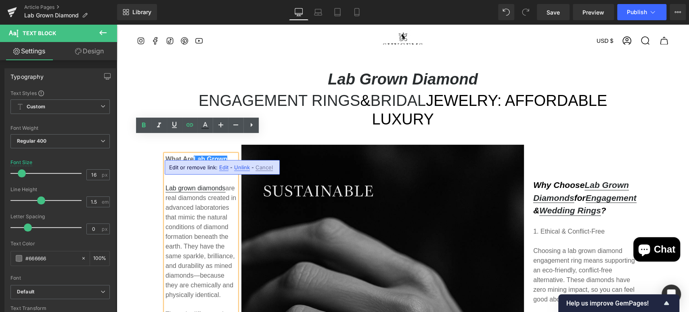
click at [166, 155] on strong "What Are Lab Grown Diamonds ?" at bounding box center [197, 164] width 62 height 19
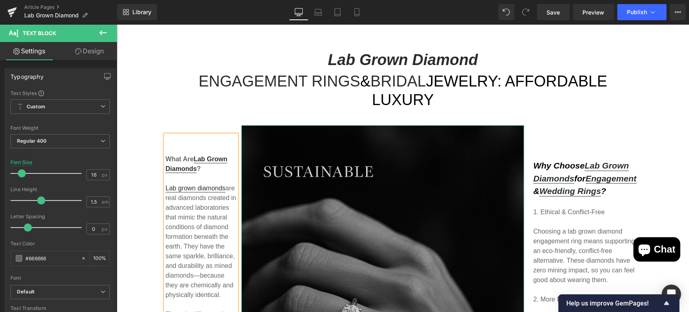
scroll to position [129, 0]
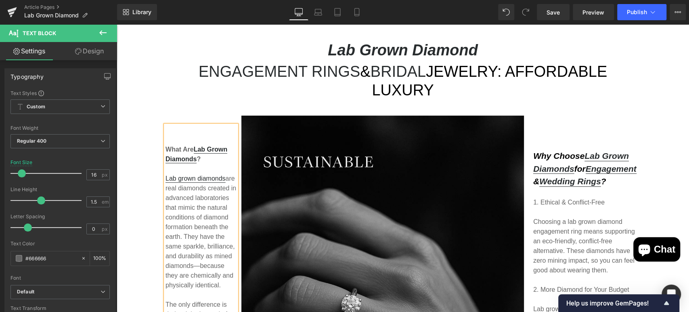
click at [669, 132] on div "Lab Grown Diamond Heading Engagement Rings & Bridal Jewelry: Affordable Luxury …" at bounding box center [403, 303] width 573 height 549
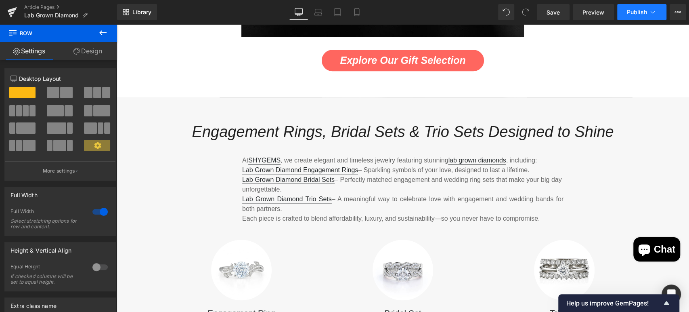
scroll to position [380, 0]
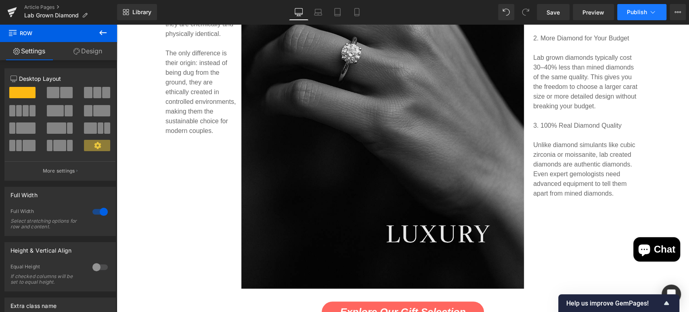
click at [640, 13] on span "Publish" at bounding box center [637, 12] width 20 height 6
drag, startPoint x: 562, startPoint y: 9, endPoint x: 486, endPoint y: 45, distance: 84.7
click at [562, 9] on link "Save" at bounding box center [553, 12] width 33 height 16
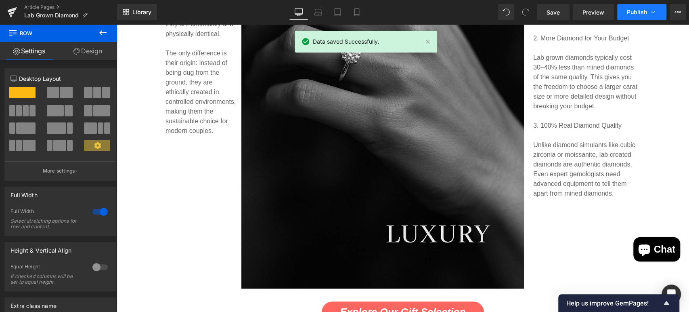
click at [642, 9] on span "Publish" at bounding box center [637, 12] width 20 height 6
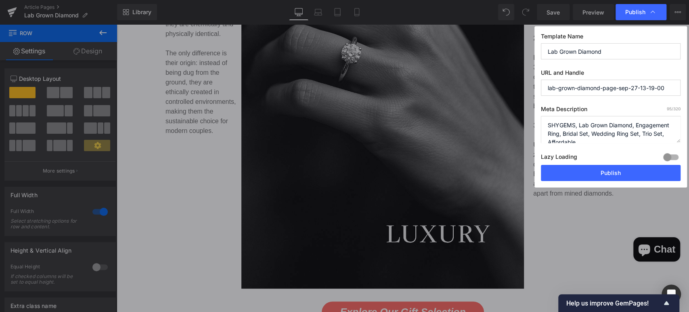
click at [653, 18] on div "Publish" at bounding box center [641, 12] width 51 height 16
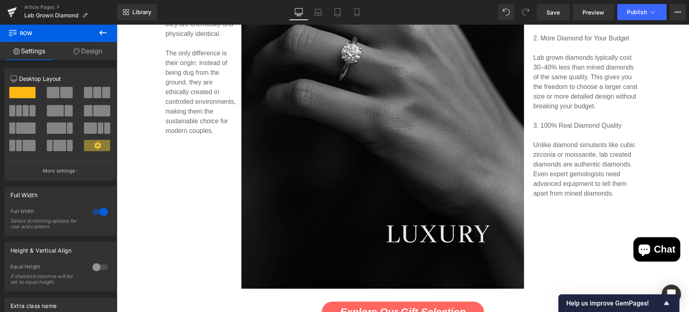
scroll to position [0, 0]
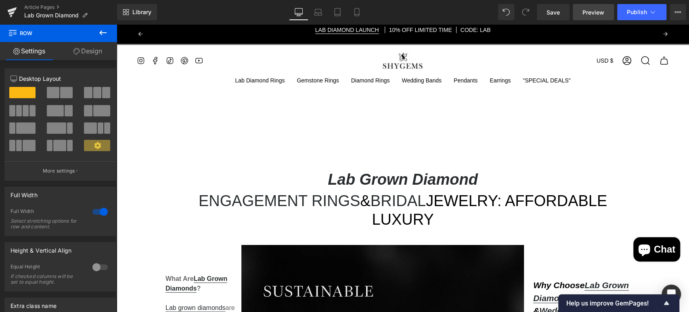
click at [588, 19] on link "Preview" at bounding box center [593, 12] width 41 height 16
click at [650, 18] on button "Publish" at bounding box center [641, 12] width 49 height 16
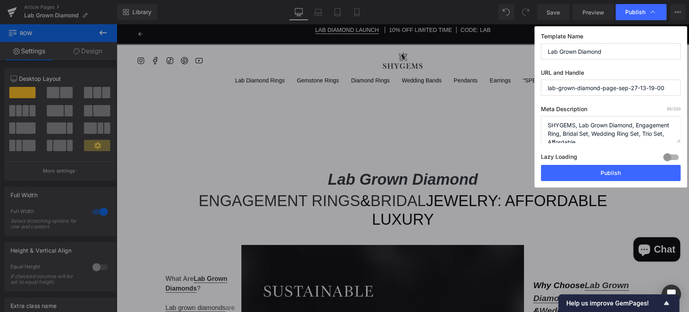
scroll to position [8, 0]
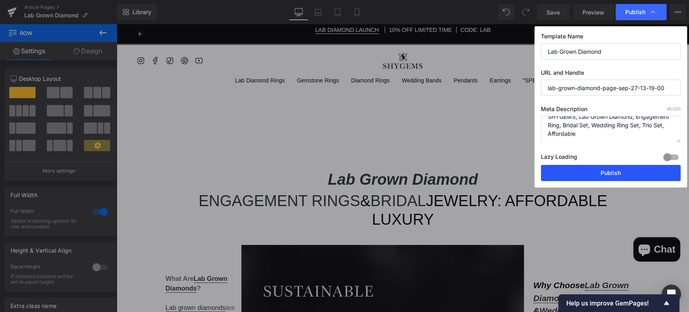
click at [630, 172] on button "Publish" at bounding box center [611, 173] width 140 height 16
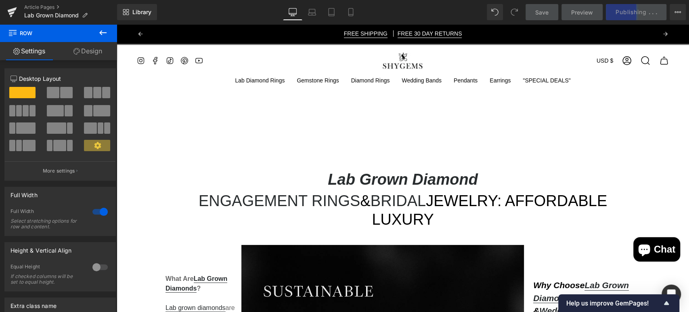
click at [103, 34] on icon at bounding box center [103, 33] width 10 height 10
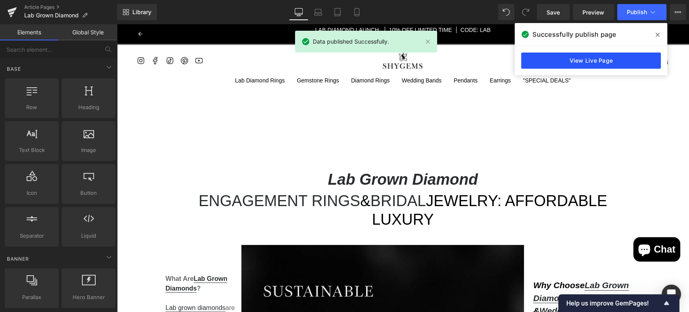
click at [626, 52] on link "View Live Page" at bounding box center [591, 60] width 140 height 16
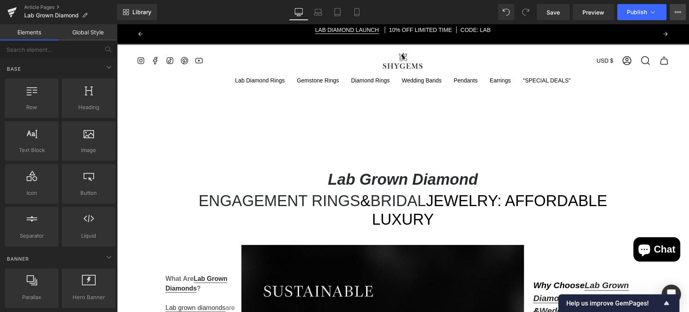
click at [682, 12] on button "View Live Page View with current Template Save Template to Library Schedule Pub…" at bounding box center [678, 12] width 16 height 16
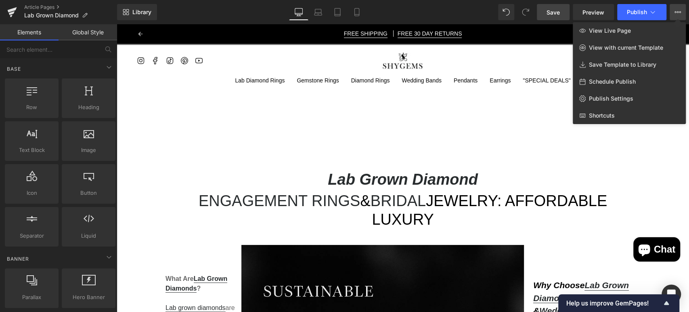
click at [556, 16] on link "Save" at bounding box center [553, 12] width 33 height 16
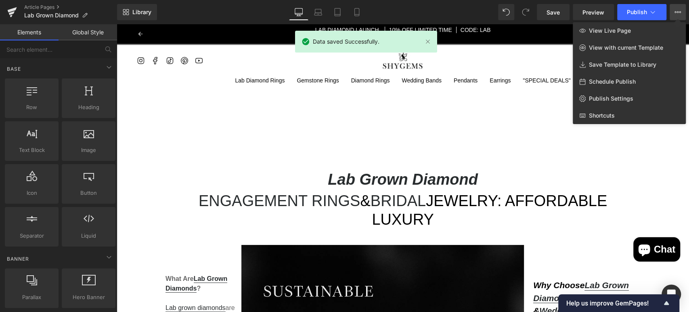
click at [174, 28] on div at bounding box center [403, 167] width 573 height 287
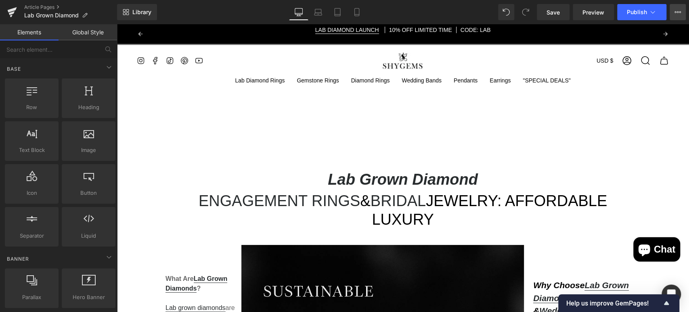
click at [675, 11] on icon at bounding box center [678, 12] width 6 height 6
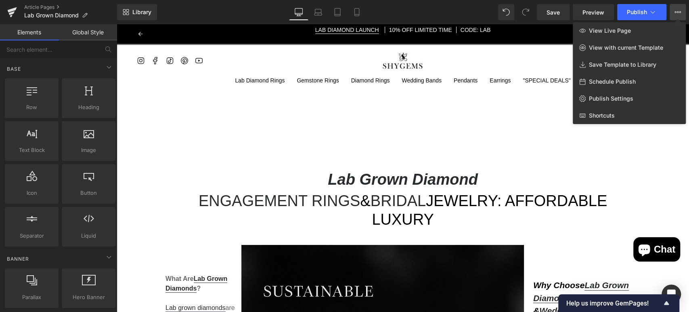
click at [215, 24] on div "Library Desktop Desktop Laptop Tablet Mobile Save Preview Publish Scheduled Vie…" at bounding box center [403, 12] width 572 height 24
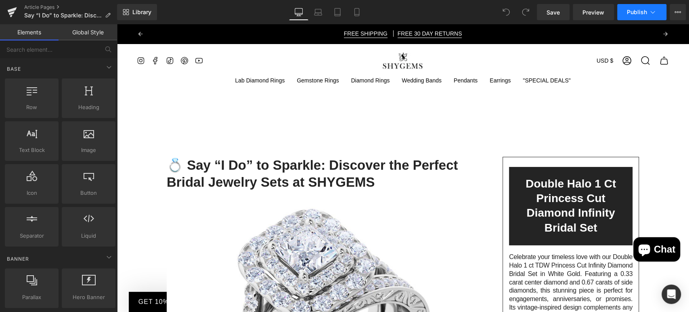
click at [640, 17] on button "Publish" at bounding box center [641, 12] width 49 height 16
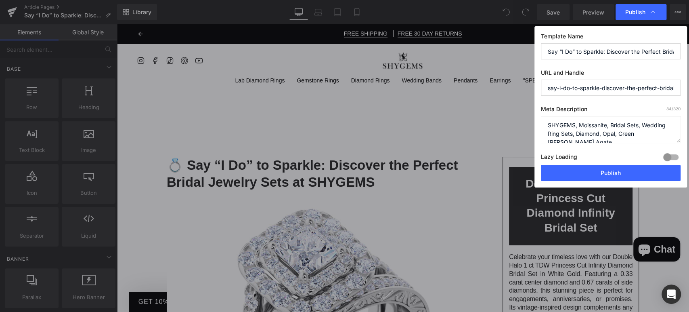
click at [634, 90] on input "say-i-do-to-sparkle-discover-the-perfect-bridal-jewelry-sets-at-shygems" at bounding box center [611, 88] width 140 height 16
click at [649, 125] on textarea "SHYGEMS, Moissanite, Bridal Sets, Wedding Ring Sets, Diamond, Opal, Green Moss …" at bounding box center [611, 129] width 140 height 27
click at [643, 133] on textarea "SHYGEMS, Moissanite, Bridal Sets, Wedding Ring Sets, Diamond, Opal, Green Moss …" at bounding box center [611, 129] width 140 height 27
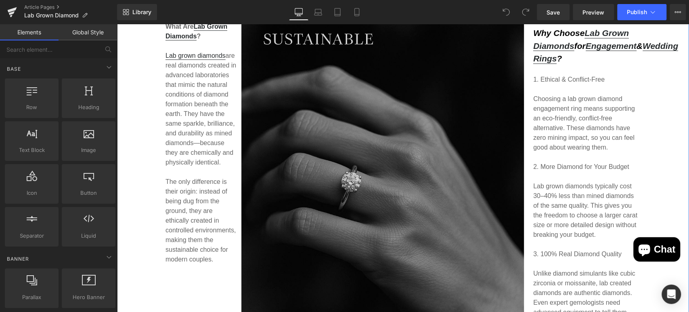
scroll to position [504, 0]
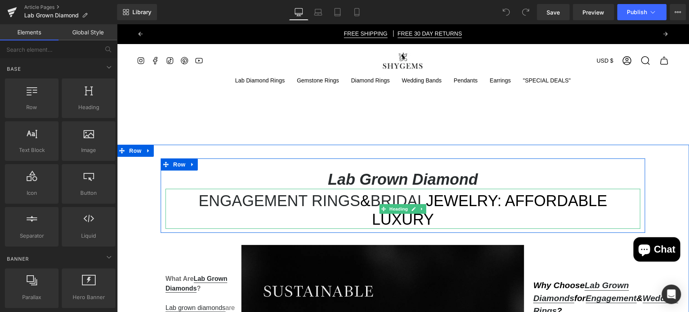
click at [482, 196] on h2 "Engagement Rings & Bridal Jewelry: Affordable Luxury" at bounding box center [403, 210] width 475 height 37
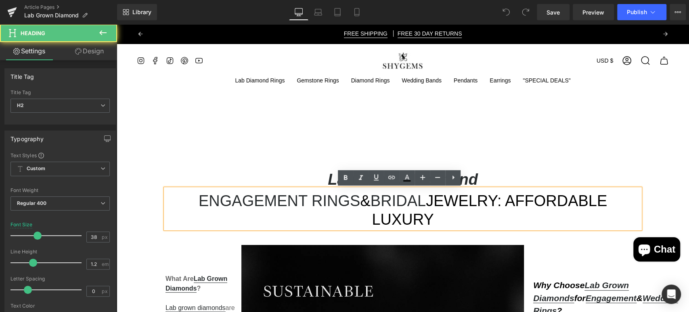
click at [494, 183] on h2 "Lab Grown Diamond" at bounding box center [403, 179] width 475 height 19
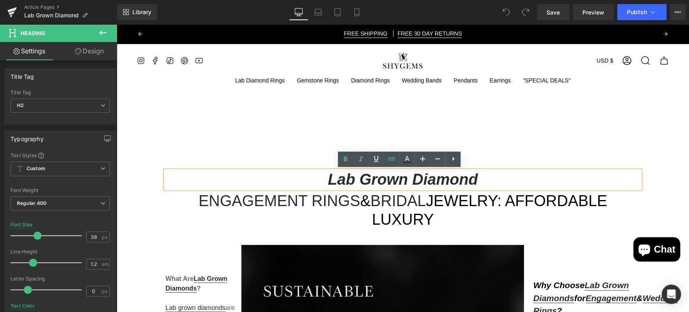
click at [494, 183] on h2 "Lab Grown Diamond" at bounding box center [403, 179] width 475 height 19
click at [390, 206] on link "Bridal" at bounding box center [398, 200] width 55 height 17
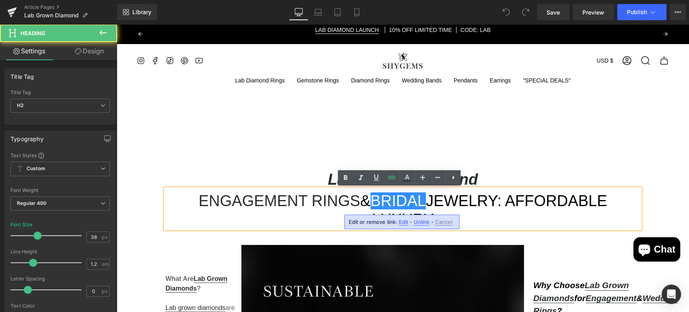
click at [458, 195] on h2 "Engagement Rings & Bridal Jewelry: Affordable Luxury" at bounding box center [403, 210] width 475 height 37
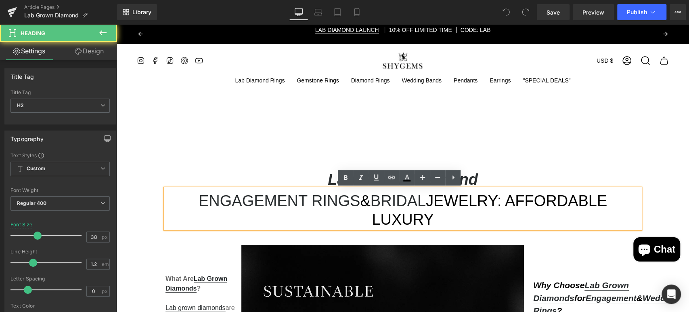
click at [508, 185] on h2 "Lab Grown Diamond" at bounding box center [403, 179] width 475 height 19
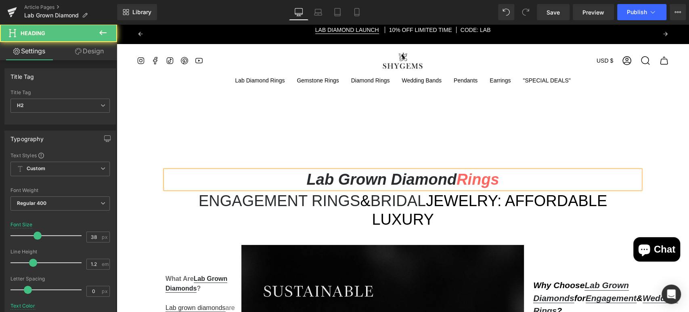
drag, startPoint x: 494, startPoint y: 182, endPoint x: 457, endPoint y: 181, distance: 37.6
click at [457, 181] on strong "Lab Grown Diamond Rings" at bounding box center [402, 179] width 193 height 17
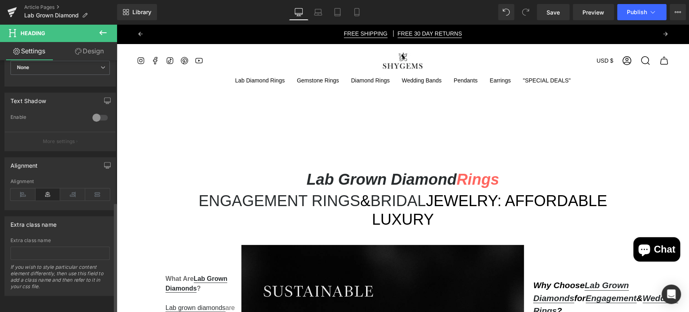
scroll to position [103, 0]
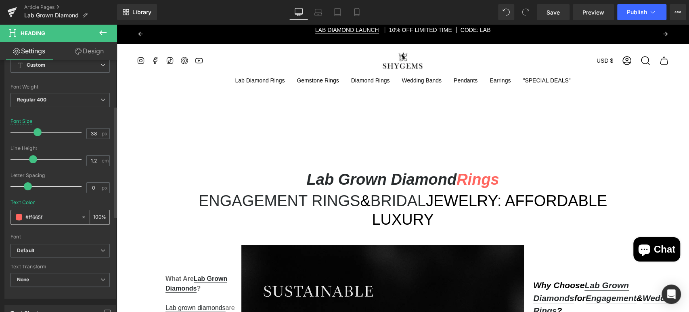
click at [30, 216] on input "#ff665f" at bounding box center [51, 216] width 52 height 9
click at [20, 216] on span at bounding box center [19, 217] width 6 height 6
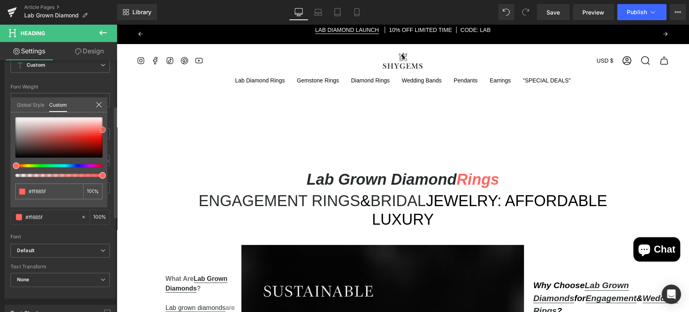
type input "#f6625a"
type input "#383737"
type input "#000000"
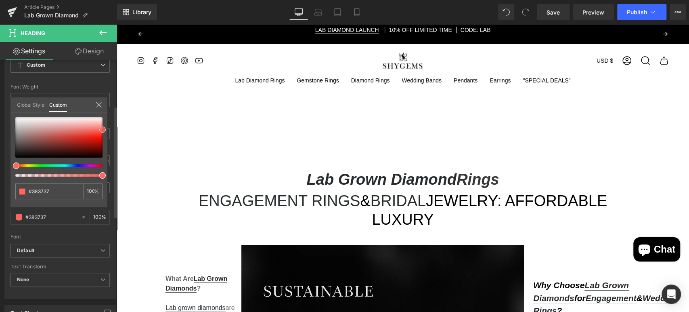
type input "#000000"
drag, startPoint x: 104, startPoint y: 127, endPoint x: 0, endPoint y: 165, distance: 110.4
click at [0, 165] on div "Typography Text Styles Custom Custom Setup Global Style Custom Setup Global Sty…" at bounding box center [60, 159] width 121 height 277
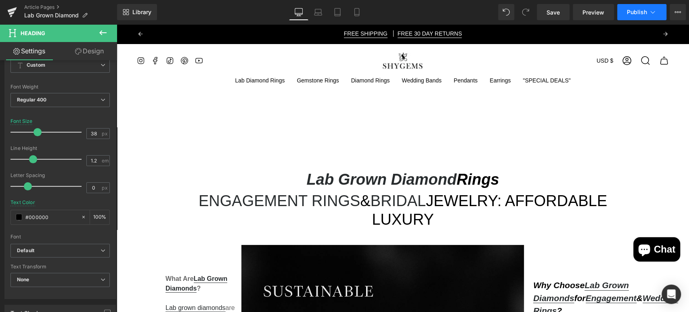
click at [640, 14] on span "Publish" at bounding box center [637, 12] width 20 height 6
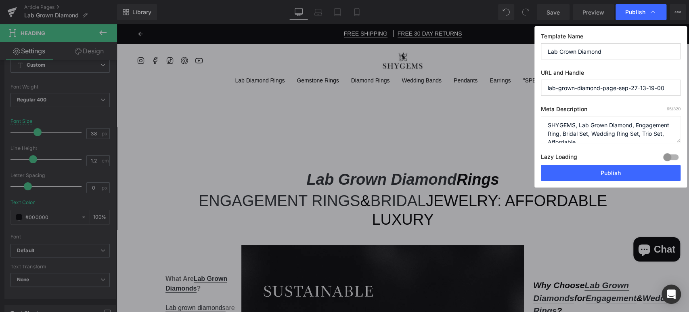
click at [640, 14] on span "Publish" at bounding box center [635, 11] width 20 height 7
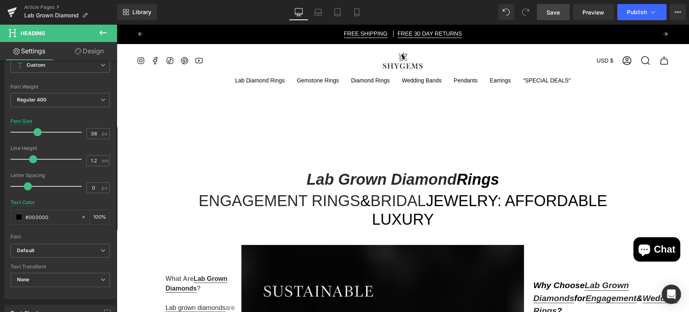
click at [548, 17] on link "Save" at bounding box center [553, 12] width 33 height 16
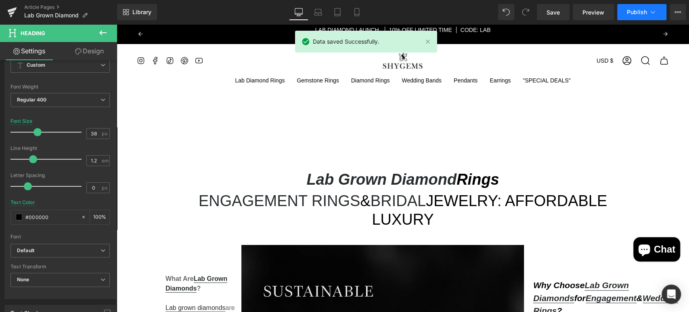
click at [634, 11] on span "Publish" at bounding box center [637, 12] width 20 height 6
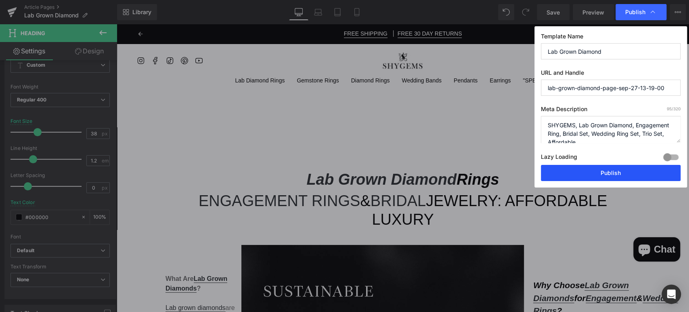
click at [595, 168] on button "Publish" at bounding box center [611, 173] width 140 height 16
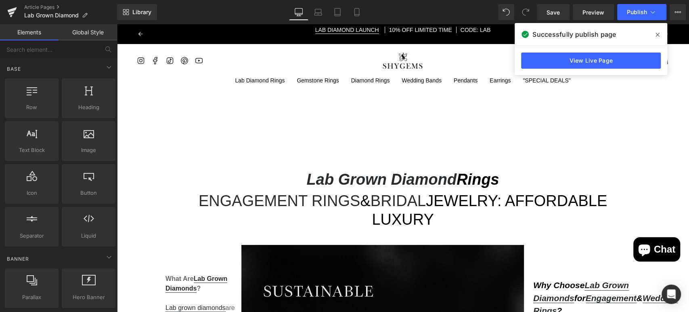
click at [660, 33] on span at bounding box center [657, 34] width 13 height 13
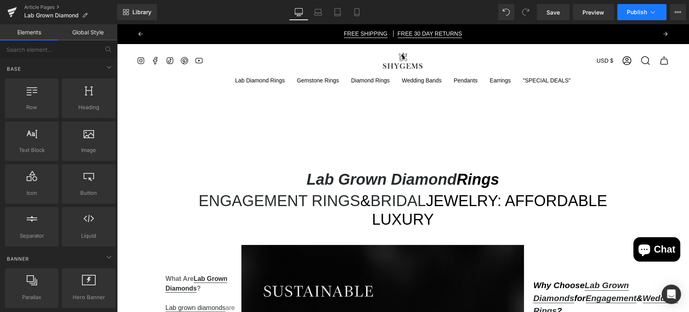
click at [636, 19] on button "Publish" at bounding box center [641, 12] width 49 height 16
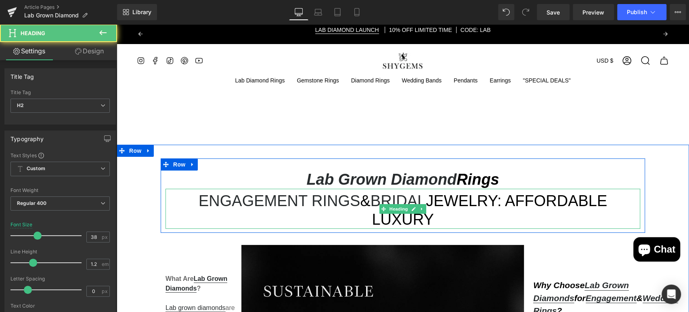
drag, startPoint x: 515, startPoint y: 201, endPoint x: 624, endPoint y: 199, distance: 109.5
click at [624, 199] on h2 "Engagement Rings & Bridal Jewelry: Affordable Luxury" at bounding box center [403, 210] width 475 height 37
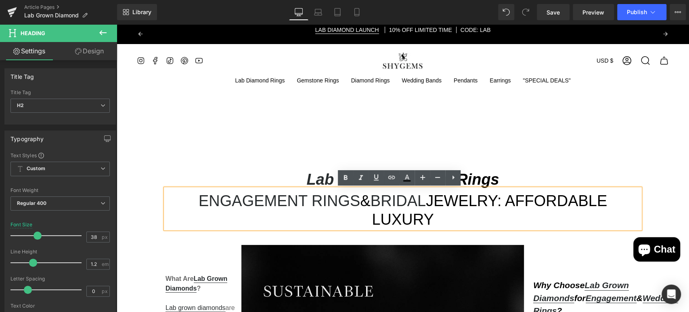
copy h2 "Affordable Luxury"
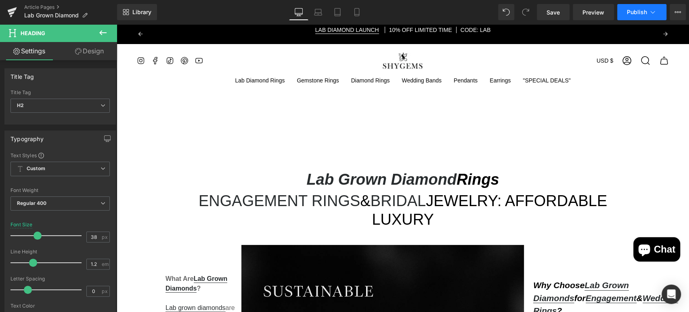
click at [636, 16] on button "Publish" at bounding box center [641, 12] width 49 height 16
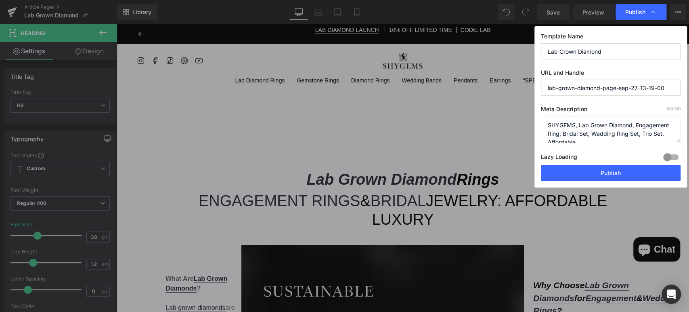
click at [617, 47] on input "Lab Grown Diamond" at bounding box center [611, 51] width 140 height 16
paste input "Affordable Luxury"
drag, startPoint x: 667, startPoint y: 48, endPoint x: 540, endPoint y: 47, distance: 127.2
click at [534, 46] on div "Publish Template Name Lab Grown Diamond: Affordable Luxury URL and Handle lab-g…" at bounding box center [344, 156] width 689 height 312
type input "LAB GROWN DIAMOND: AFFORDABLE LUXURY"
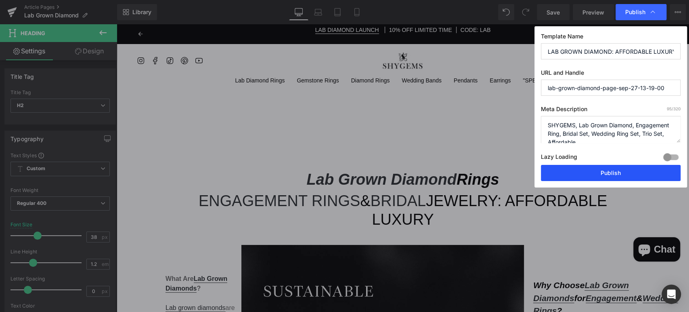
click at [612, 166] on button "Publish" at bounding box center [611, 173] width 140 height 16
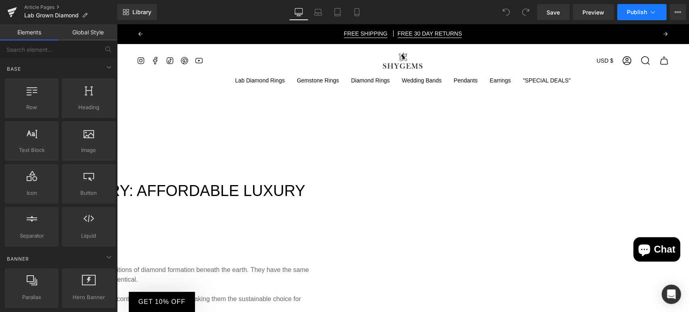
click at [648, 14] on button "Publish" at bounding box center [641, 12] width 49 height 16
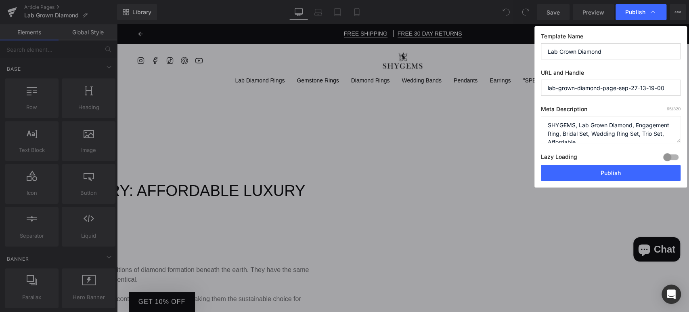
click at [601, 51] on input "Lab Grown Diamond" at bounding box center [611, 51] width 140 height 16
type input "L"
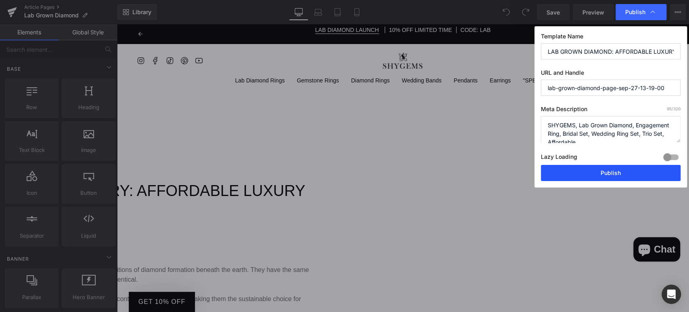
type input "LAB GROWN DIAMOND: AFFORDABLE LUXURY"
click at [625, 169] on button "Publish" at bounding box center [611, 173] width 140 height 16
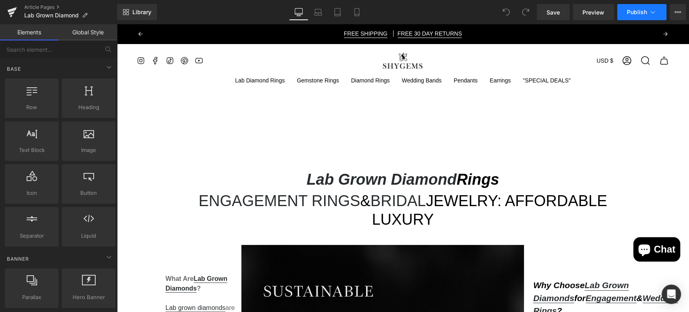
click at [635, 8] on button "Publish" at bounding box center [641, 12] width 49 height 16
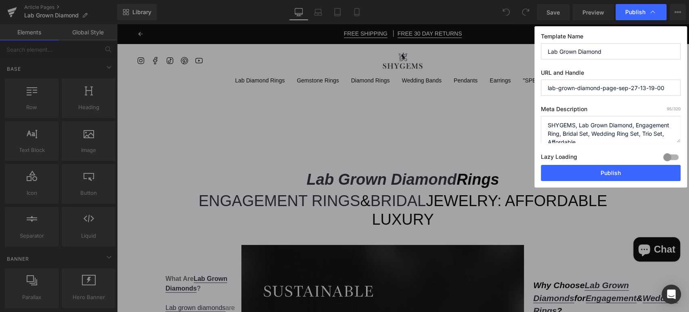
click at [623, 50] on input "Lab Grown Diamond" at bounding box center [611, 51] width 140 height 16
click at [604, 86] on input "lab-grown-diamond-page-sep-27-13-19-00" at bounding box center [611, 88] width 140 height 16
type input "lab-grown-diamond-affordable-luxury-page-sep-27-13-19-00"
click at [606, 50] on input "Lab Grown Diamond" at bounding box center [611, 51] width 140 height 16
type input "L"
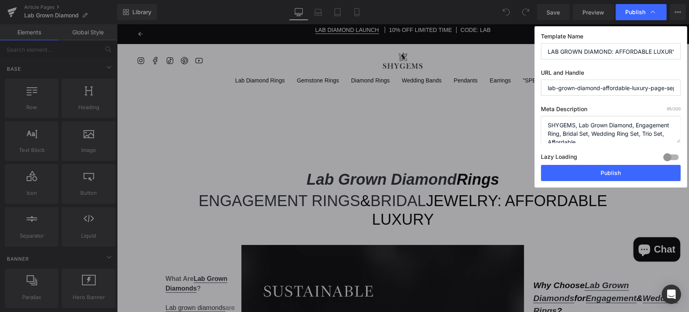
type input "LAB GROWN DIAMOND: AFFORDABLE LUXURY"
click at [598, 82] on input "lab-grown-diamond-affordable-luxury-page-sep-27-13-19-00" at bounding box center [611, 88] width 140 height 16
click at [633, 86] on input "lab-grown-diamond-affordable-luxury-page-sep-27-13-19-00" at bounding box center [611, 88] width 140 height 16
drag, startPoint x: 628, startPoint y: 86, endPoint x: 688, endPoint y: 86, distance: 60.6
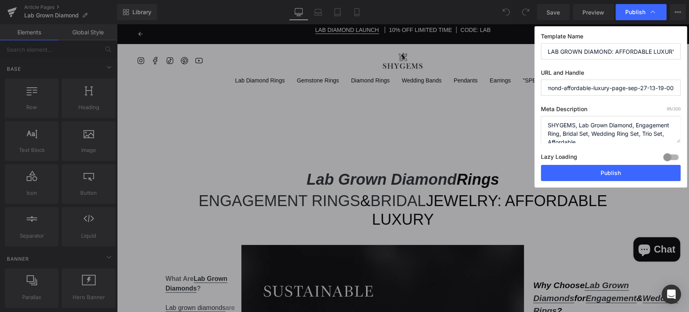
click at [688, 86] on html "You are previewing how the will restyle your page. You can not edit Elements in…" at bounding box center [344, 156] width 689 height 312
type input "lab-grown-diamond-affordable-luxury-page"
drag, startPoint x: 635, startPoint y: 14, endPoint x: 634, endPoint y: 31, distance: 17.4
click at [634, 31] on div "Publish Template Name LAB GROWN DIAMOND: AFFORDABLE LUXURY URL and Handle lab-g…" at bounding box center [611, 106] width 153 height 161
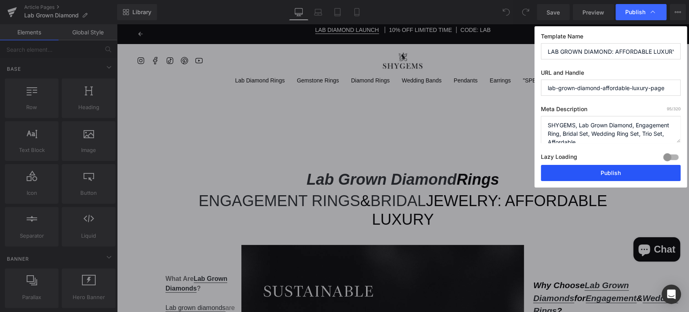
click at [625, 168] on button "Publish" at bounding box center [611, 173] width 140 height 16
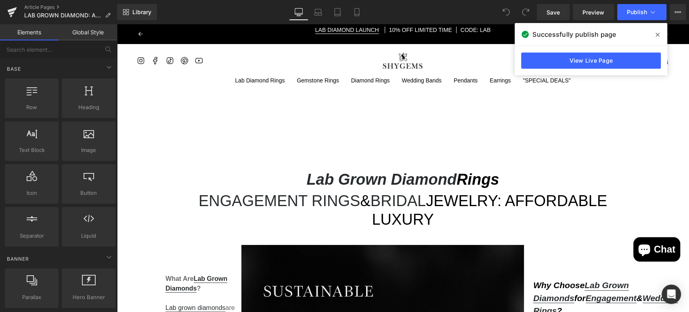
click at [657, 37] on icon at bounding box center [658, 34] width 4 height 6
